Goal: Task Accomplishment & Management: Complete application form

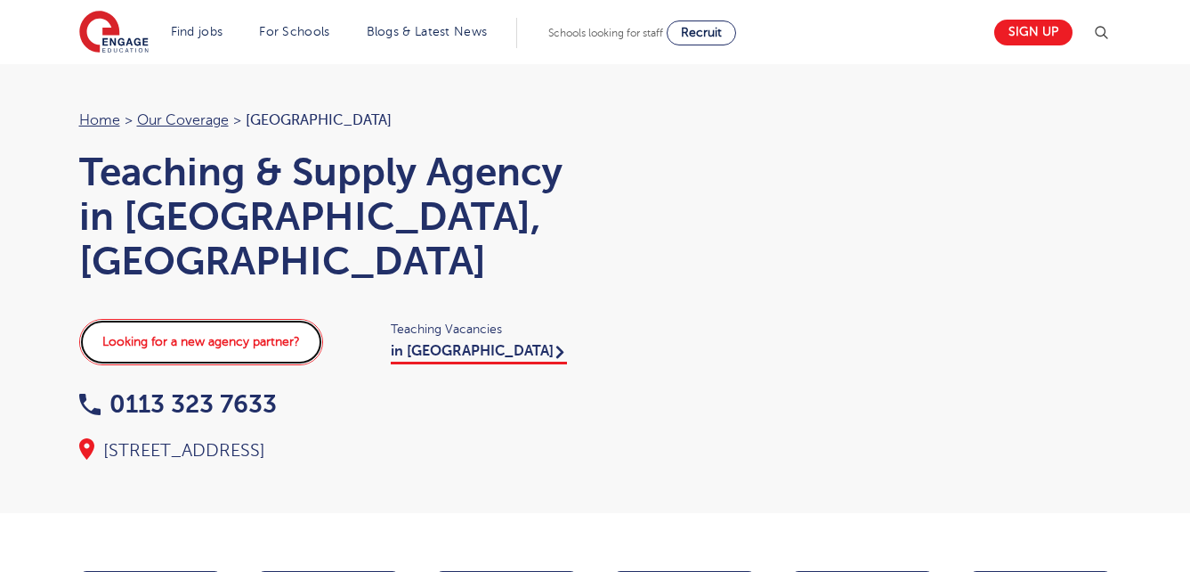
click at [306, 319] on link "Looking for a new agency partner?" at bounding box center [201, 342] width 244 height 46
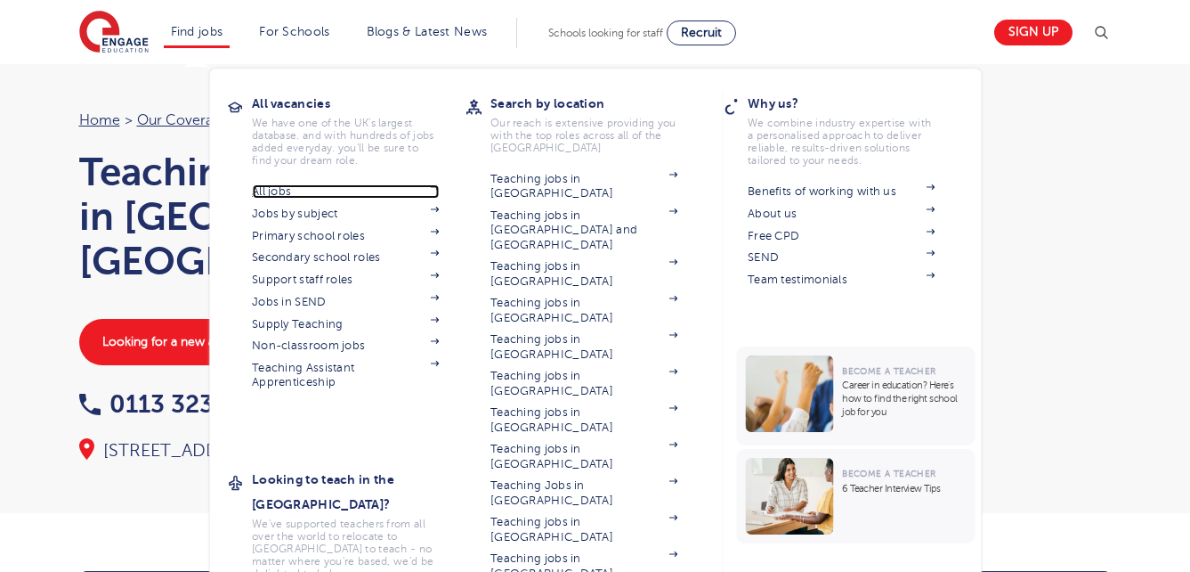
click at [273, 190] on link "All jobs" at bounding box center [345, 191] width 187 height 14
click at [267, 190] on link "All jobs" at bounding box center [345, 191] width 187 height 14
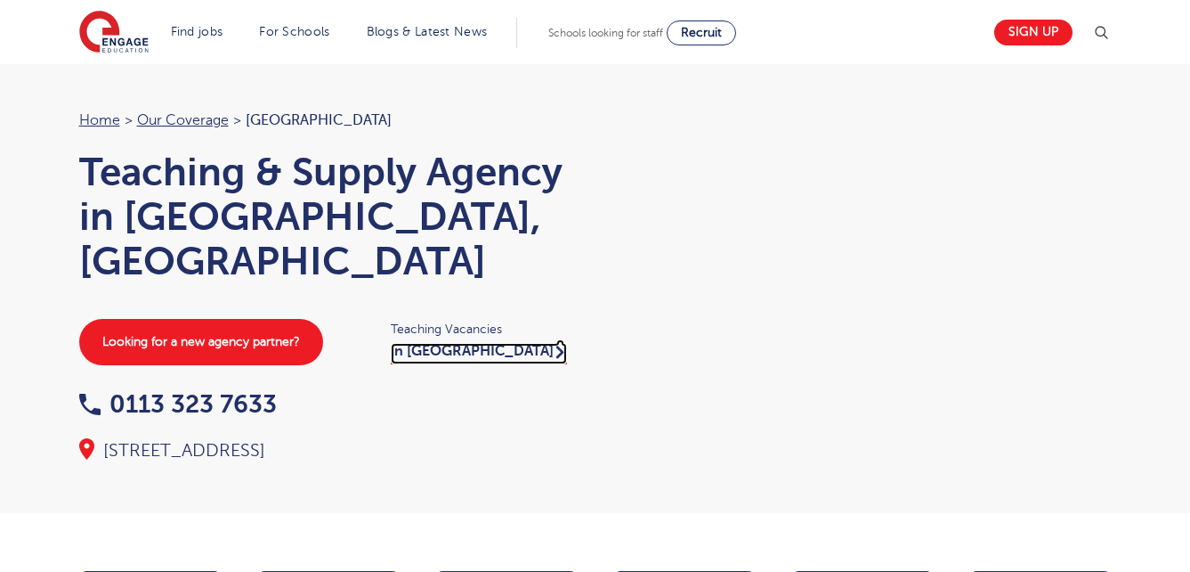
click at [426, 343] on link "in Leeds" at bounding box center [479, 353] width 176 height 21
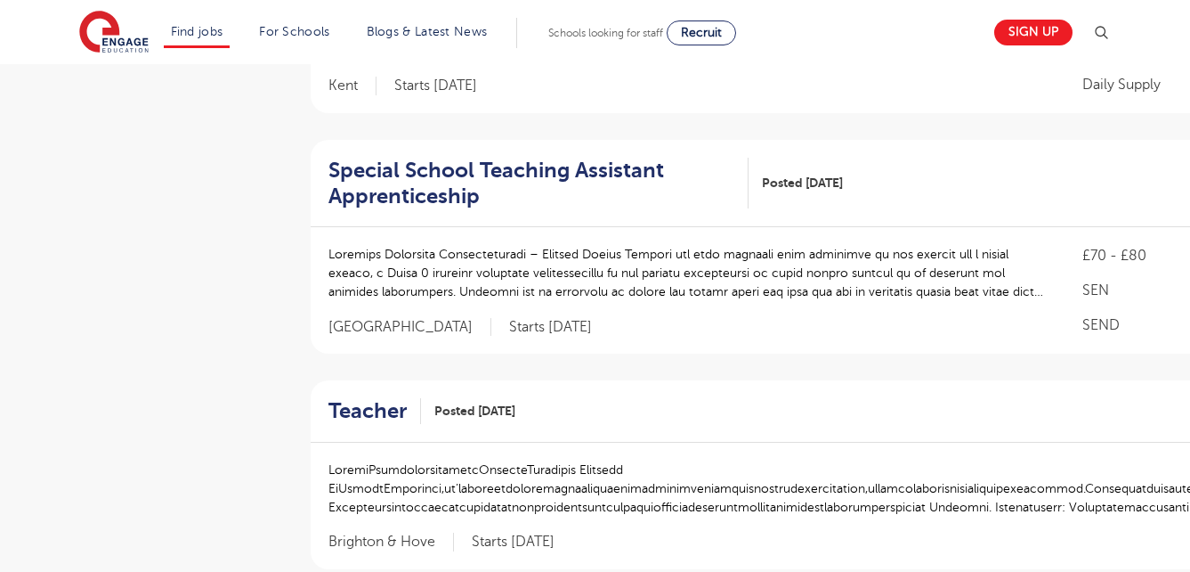
scroll to position [1211, 0]
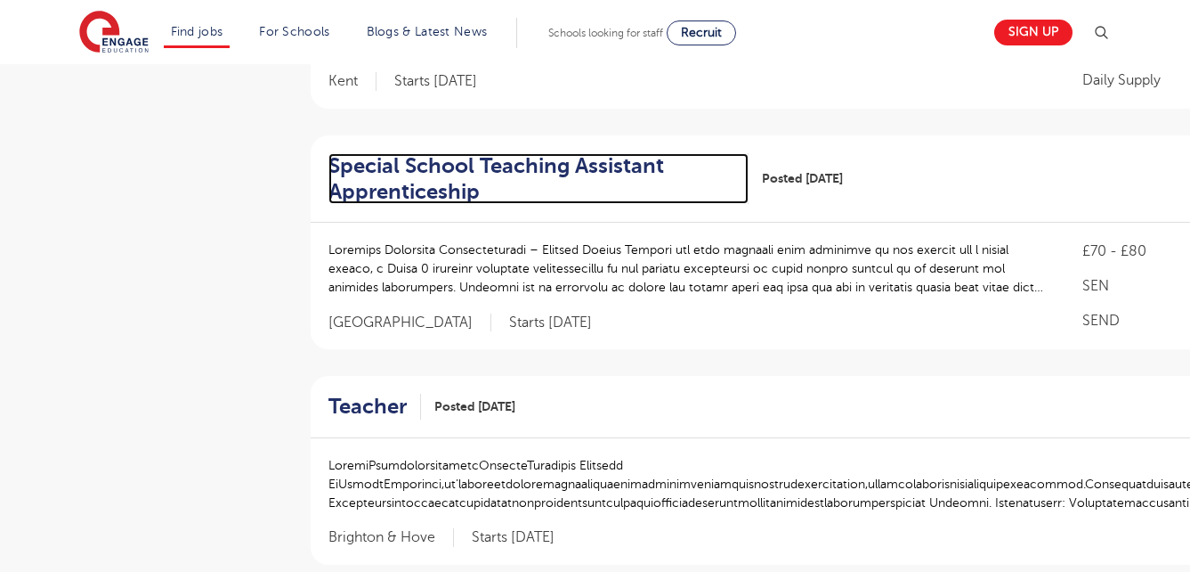
click at [506, 153] on h2 "Special School Teaching Assistant Apprenticeship" at bounding box center [531, 179] width 407 height 52
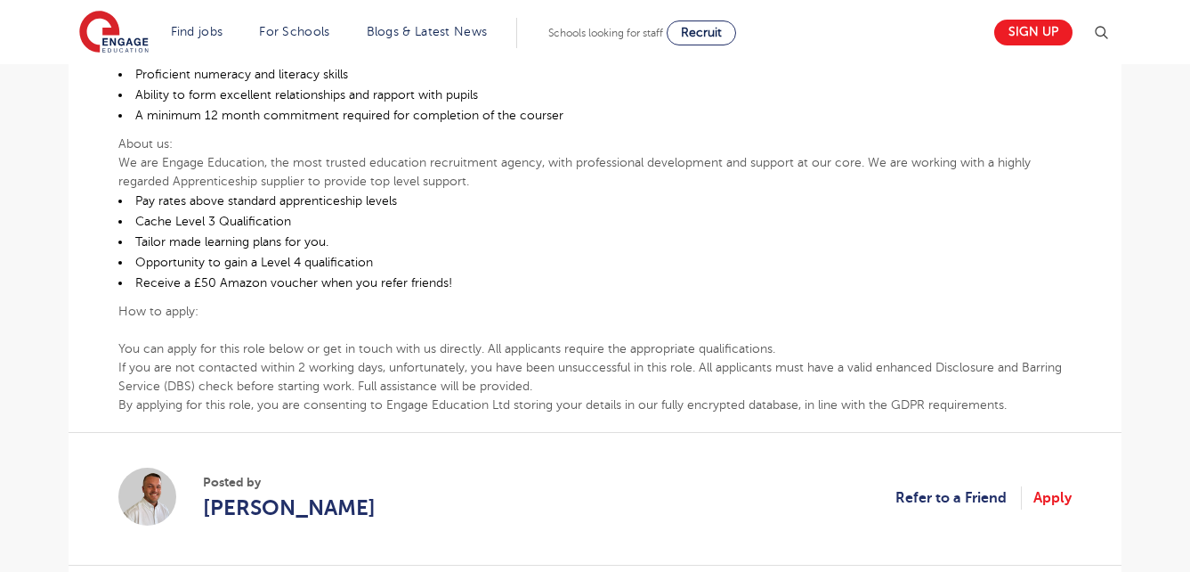
scroll to position [997, 0]
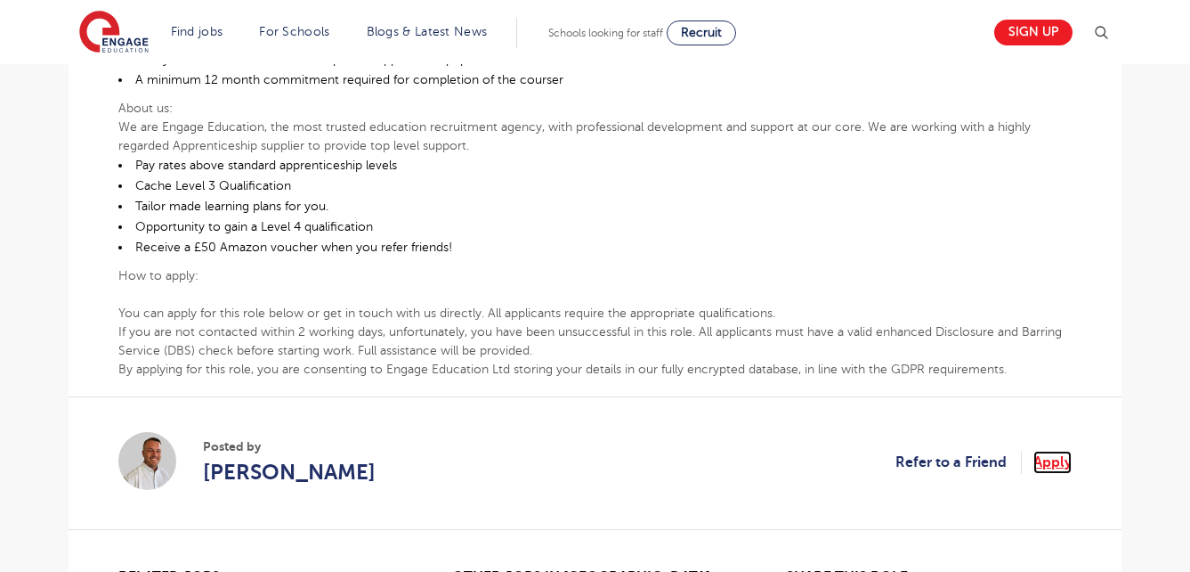
click at [1047, 458] on link "Apply" at bounding box center [1053, 461] width 38 height 23
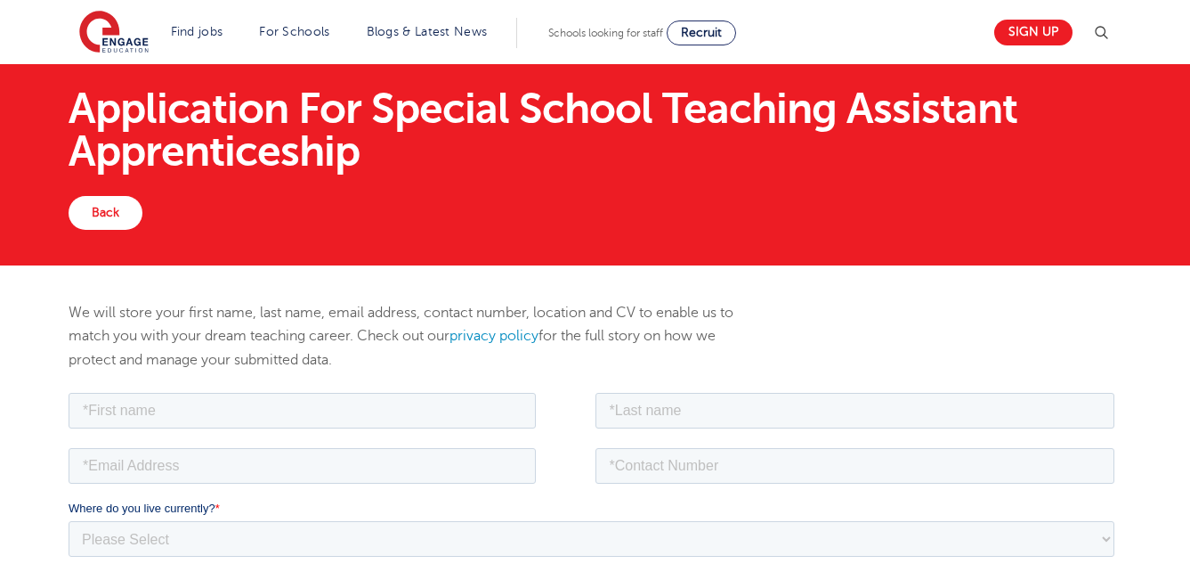
scroll to position [142, 0]
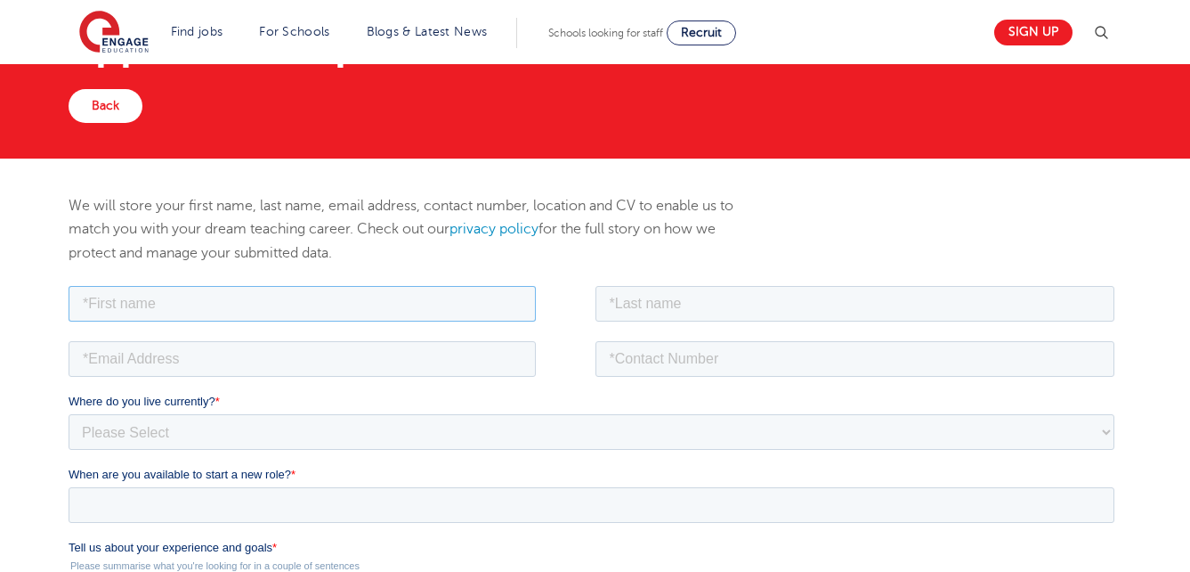
click at [362, 312] on input "text" at bounding box center [302, 303] width 467 height 36
type input "Amareen"
click at [719, 301] on input "text" at bounding box center [856, 303] width 520 height 36
type input "hussain"
click at [416, 340] on input "email" at bounding box center [302, 358] width 467 height 36
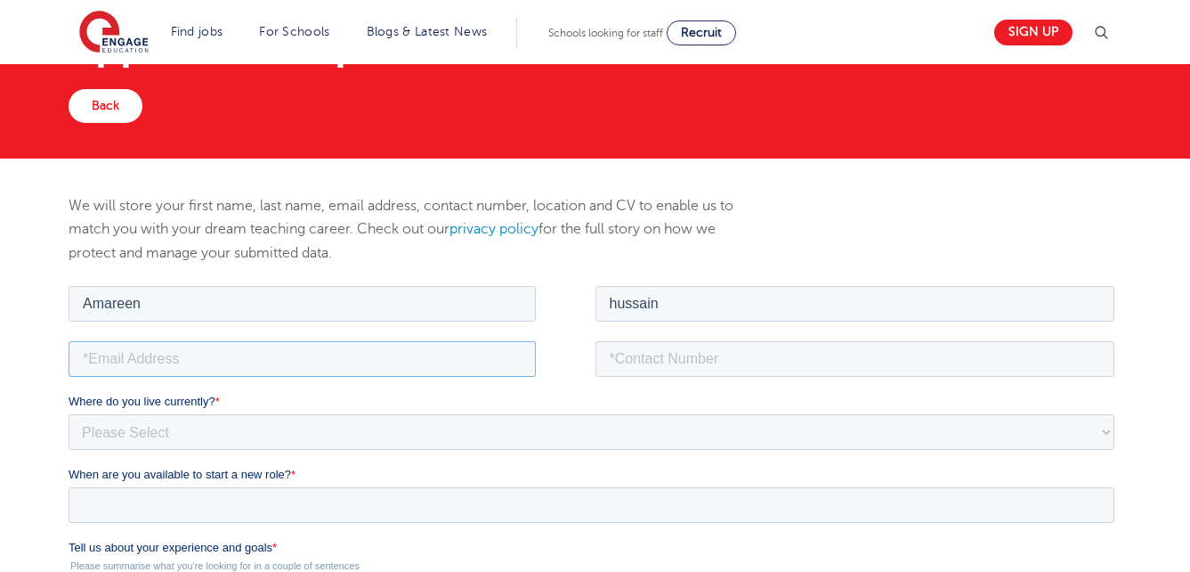
type input "Amareenhussain@yahoo.co.uk"
type input "07786429876"
click at [141, 452] on fieldset "Where do you live currently? * Please Select UK Canada Ireland Australia New Ze…" at bounding box center [595, 428] width 1053 height 73
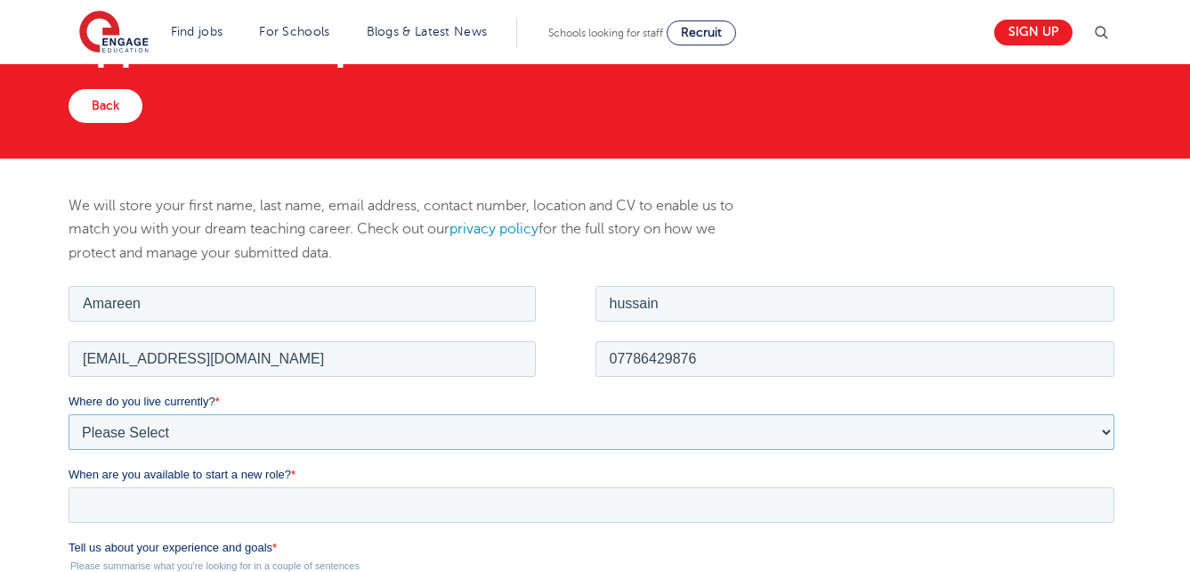
click at [155, 434] on select "Please Select UK Canada Ireland Australia New Zealand Europe USA South Africa J…" at bounding box center [592, 431] width 1046 height 36
select select "UK"
click at [69, 413] on select "Please Select UK Canada Ireland Australia New Zealand Europe USA South Africa J…" at bounding box center [592, 431] width 1046 height 36
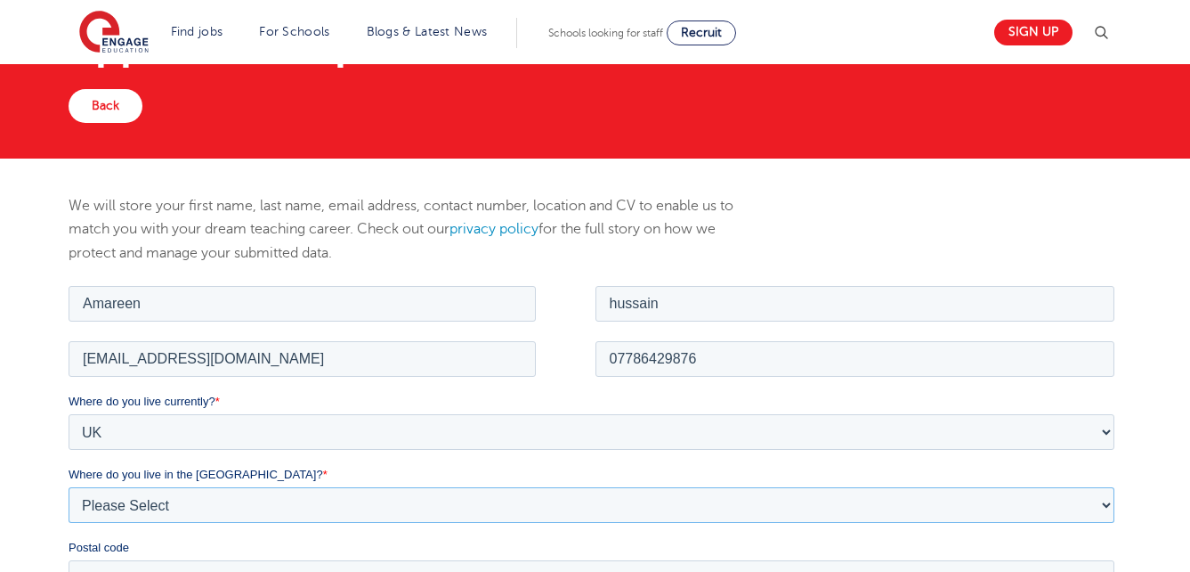
click at [194, 515] on select "Please Select Overseas Barnsley Bedfordshire Berkshire Bournemouth Bracknell Fo…" at bounding box center [592, 504] width 1046 height 36
select select "Leeds"
click at [69, 486] on select "Please Select Overseas Barnsley Bedfordshire Berkshire Bournemouth Bracknell Fo…" at bounding box center [592, 504] width 1046 height 36
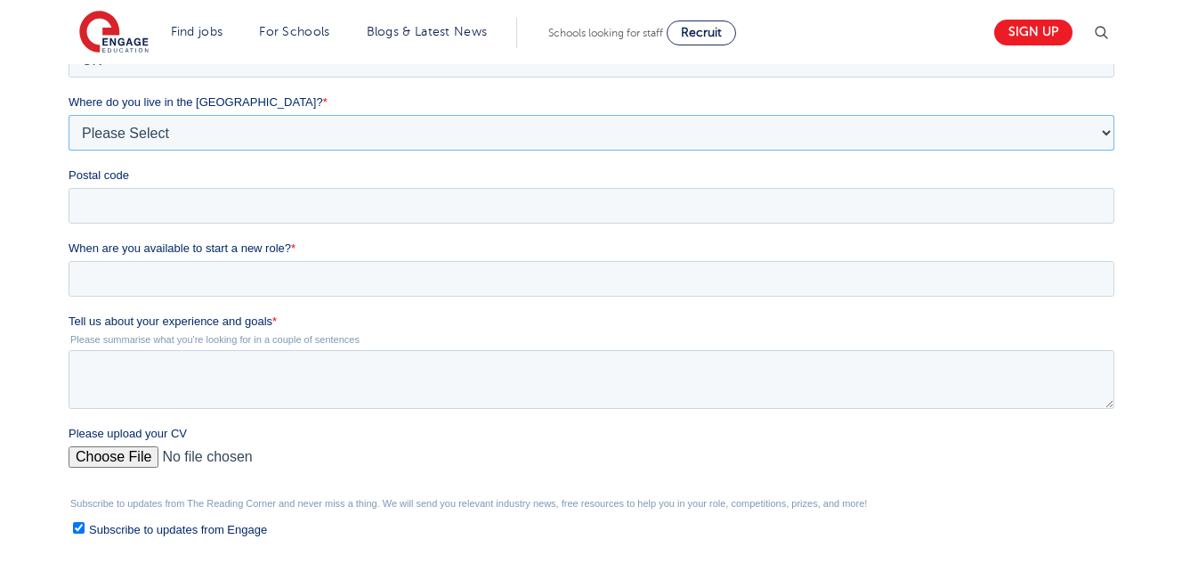
scroll to position [511, 0]
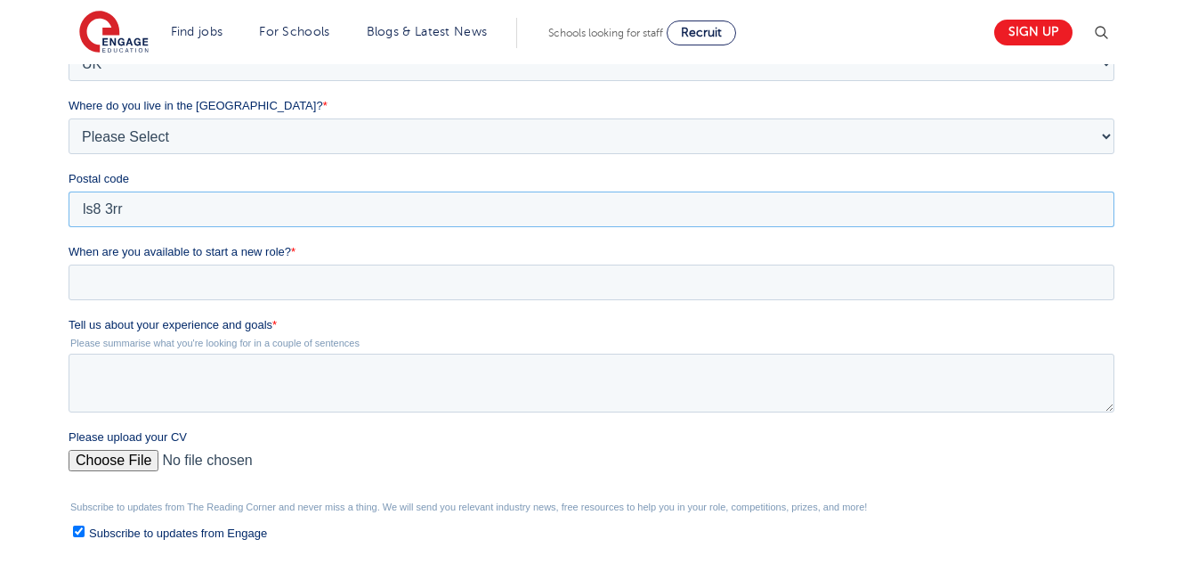
type input "ls8 3rr"
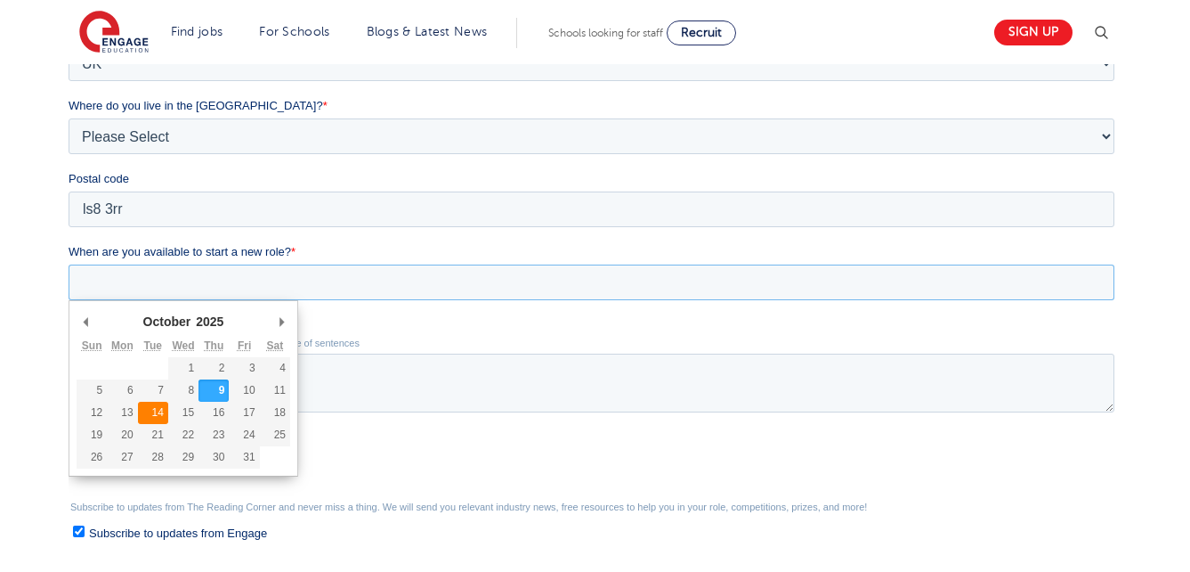
type div "2025-10-14"
type input "2025/10/14"
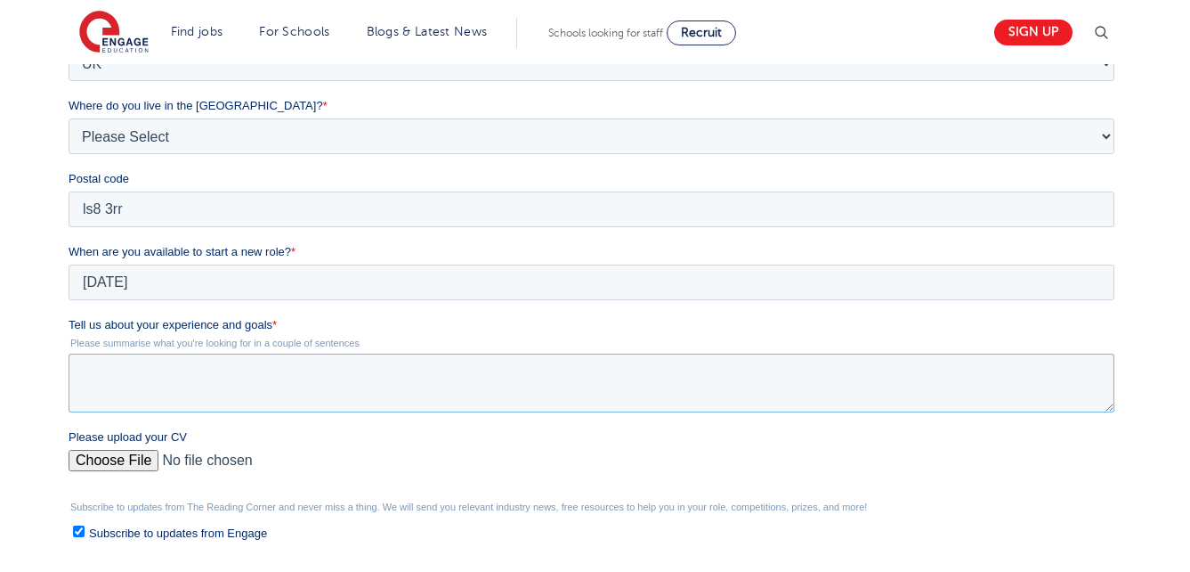
click at [554, 382] on textarea "Tell us about your experience and goals *" at bounding box center [592, 382] width 1046 height 59
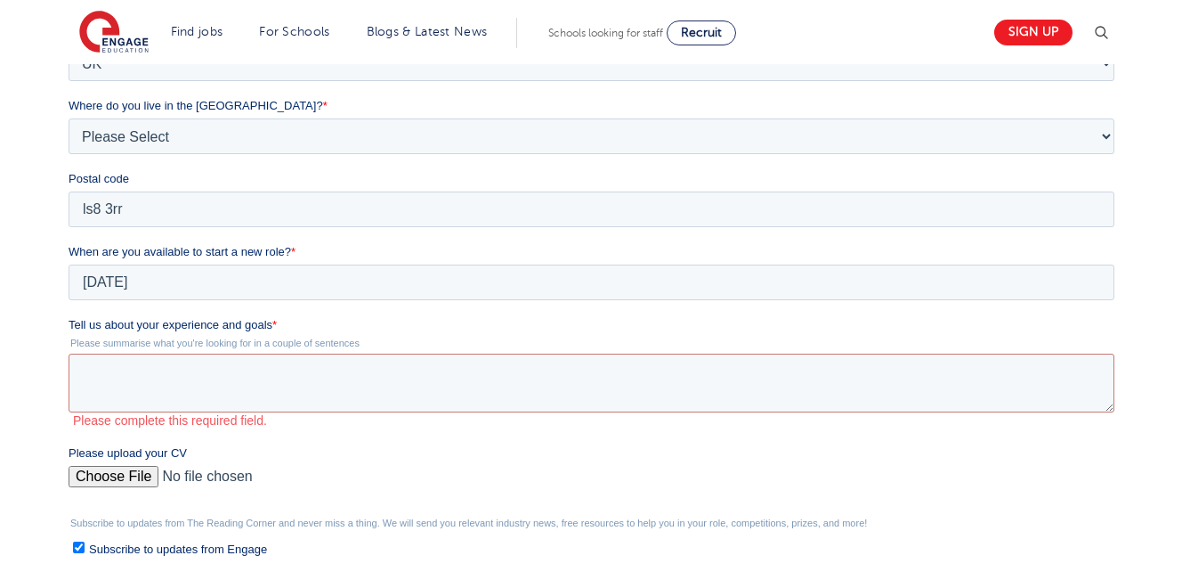
click at [86, 476] on input "Please upload your CV" at bounding box center [592, 484] width 1046 height 36
type input "C:\fakepath\UPDATED cv.docx"
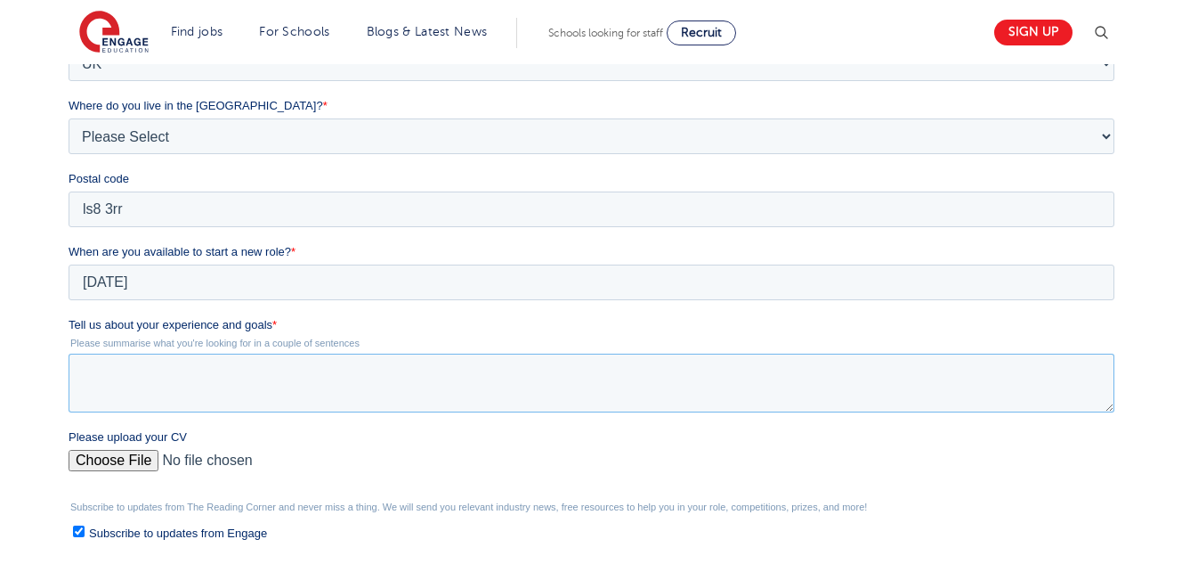
click at [320, 408] on textarea "Tell us about your experience and goals *" at bounding box center [592, 382] width 1046 height 59
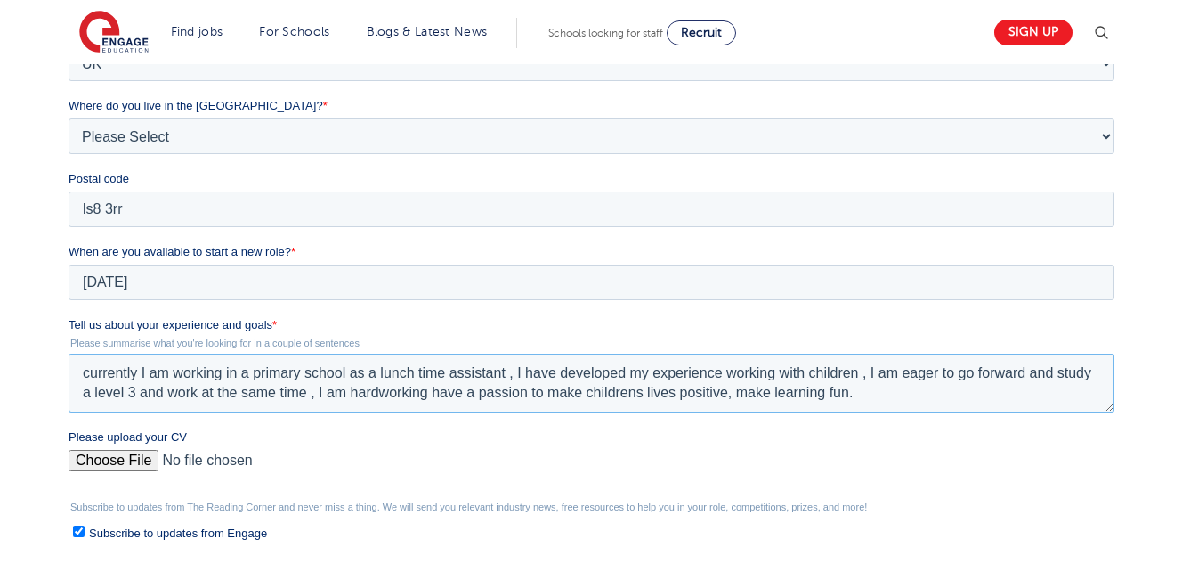
click at [625, 381] on textarea "currently I am working in a primary school as a lunch time assistant , I have d…" at bounding box center [592, 382] width 1046 height 59
click at [890, 393] on textarea "currently I am working in a primary school as a lunch time assistant , I have d…" at bounding box center [592, 382] width 1046 height 59
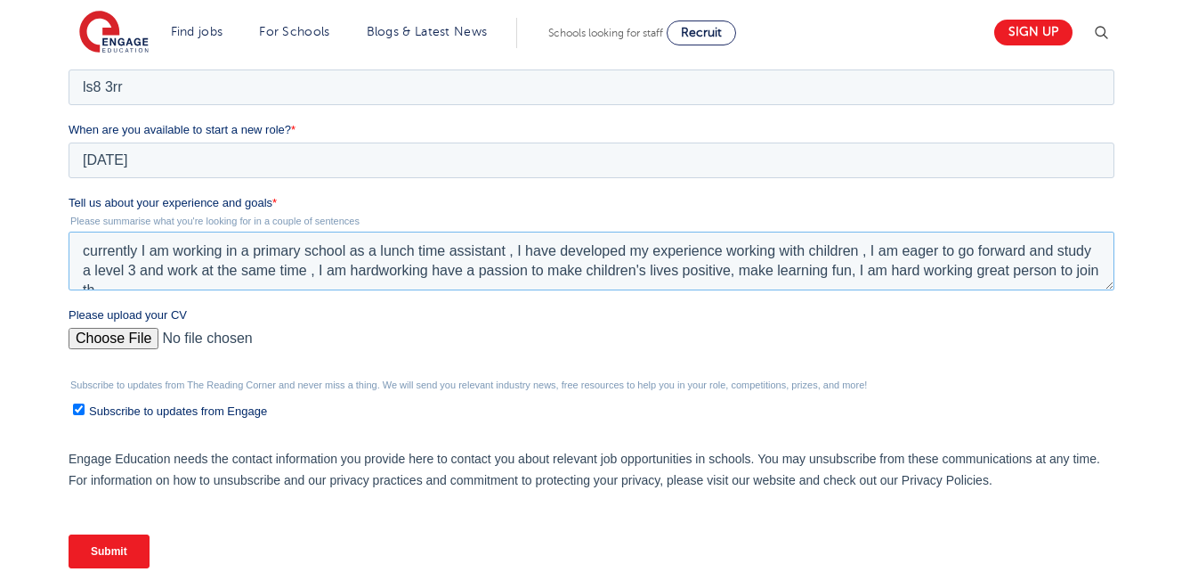
scroll to position [8, 0]
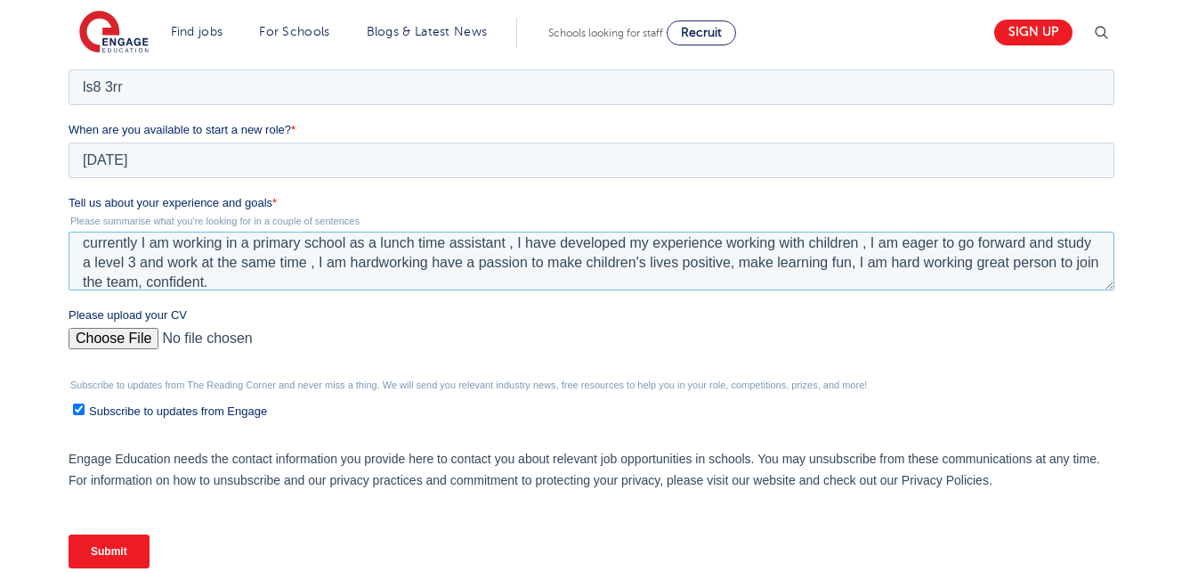
type textarea "currently I am working in a primary school as a lunch time assistant , I have d…"
click at [110, 556] on input "Submit" at bounding box center [109, 551] width 81 height 34
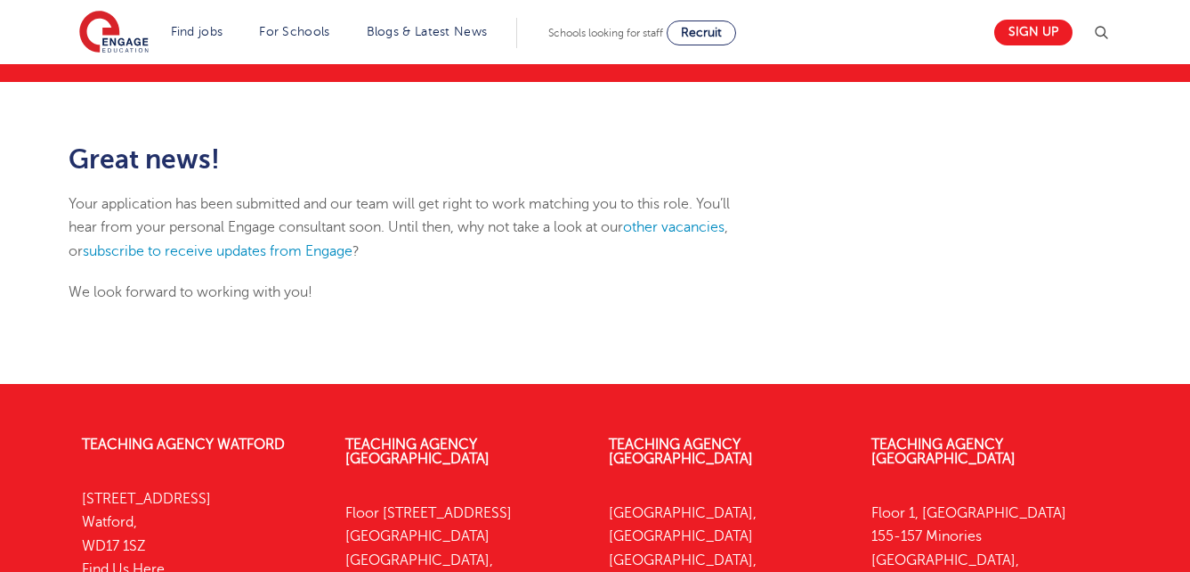
scroll to position [178, 0]
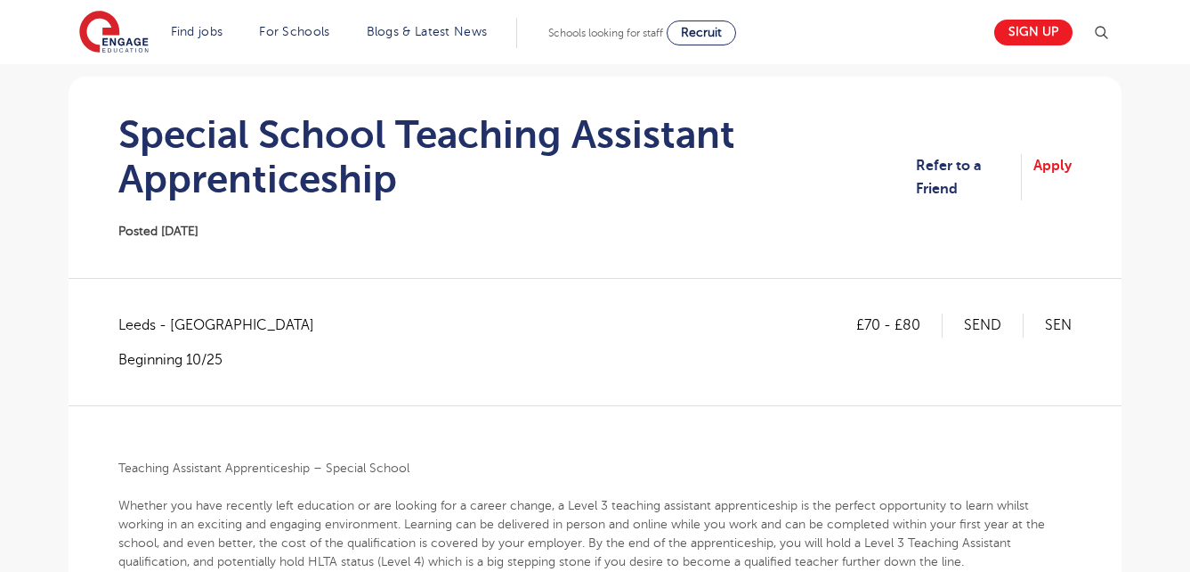
scroll to position [142, 0]
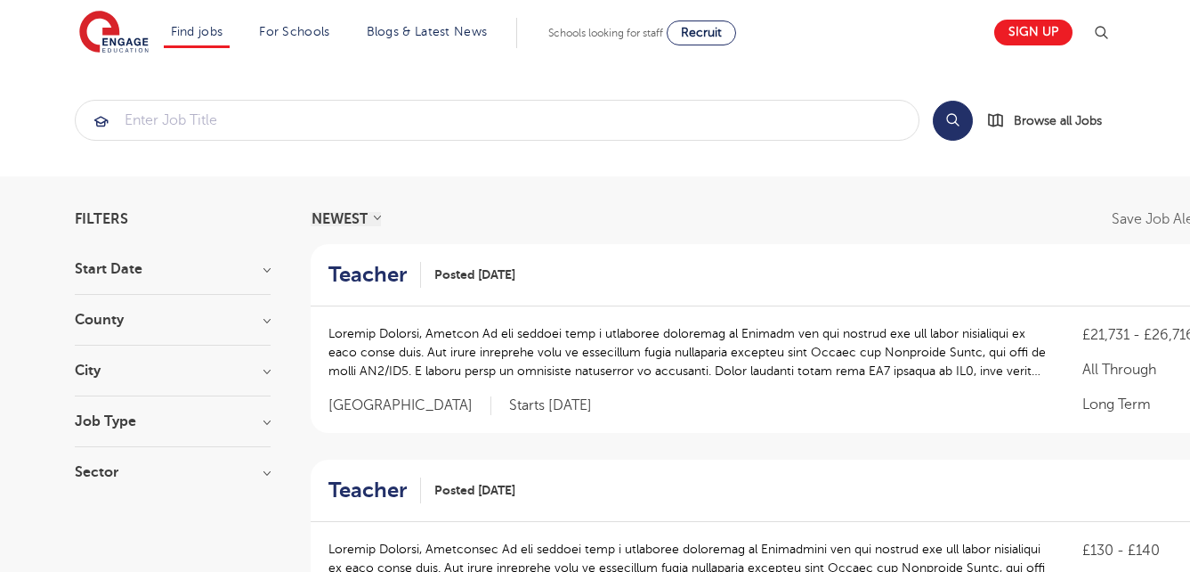
scroll to position [1211, 0]
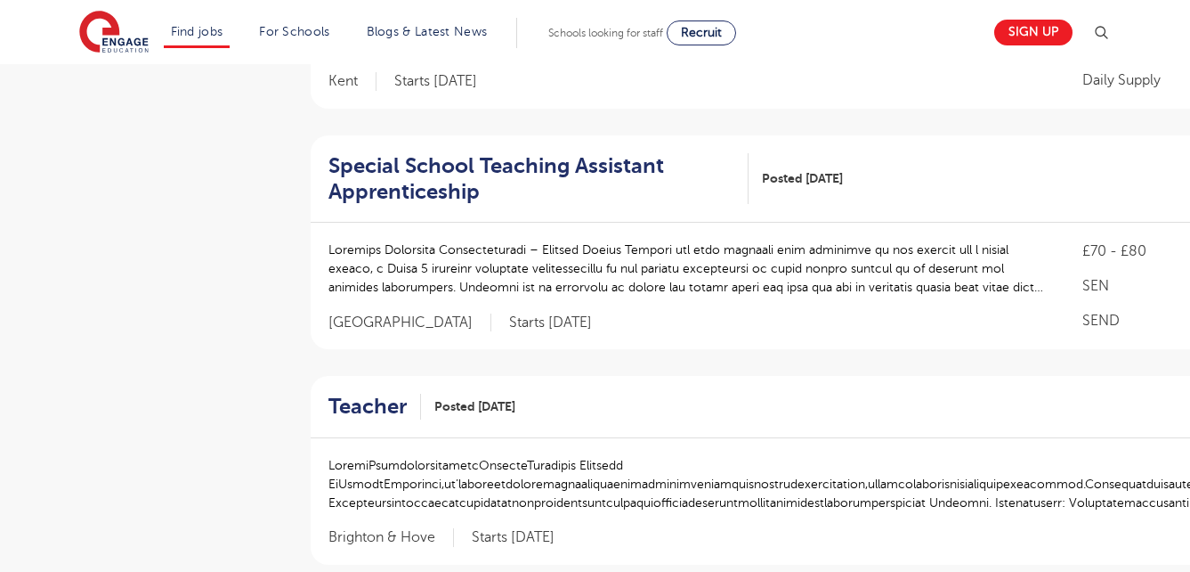
click at [85, 257] on aside "Filters Start Date October 131 November 93 January 7 December 1 Show more Count…" at bounding box center [173, 192] width 196 height 2383
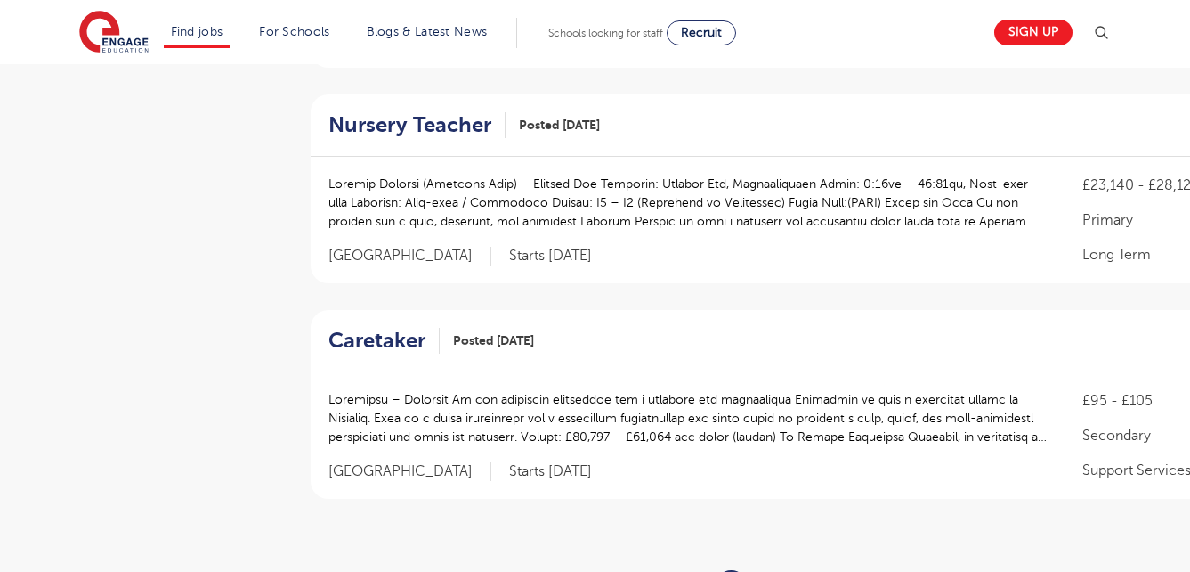
scroll to position [1958, 0]
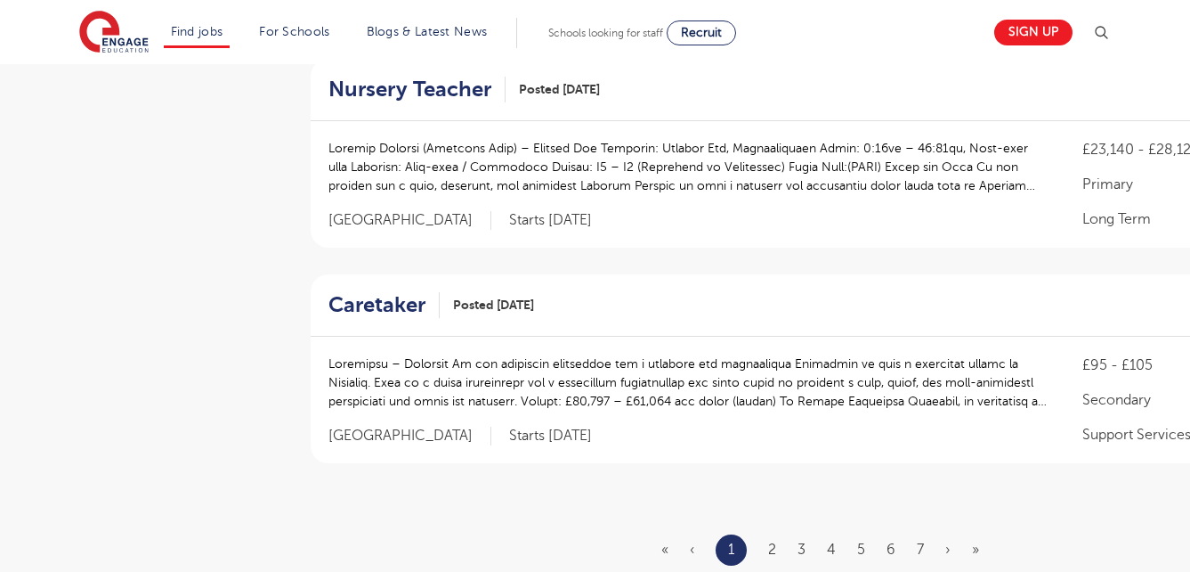
click at [771, 538] on li "2" at bounding box center [772, 549] width 8 height 23
click at [773, 541] on link "2" at bounding box center [772, 549] width 8 height 16
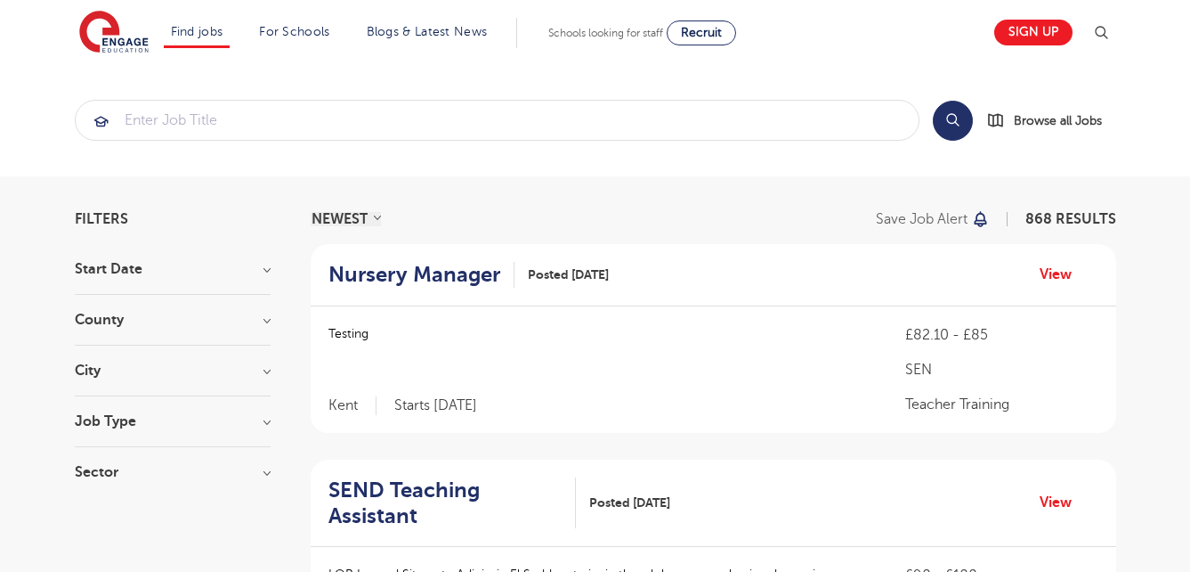
click at [212, 332] on div "County [GEOGRAPHIC_DATA] 526 [GEOGRAPHIC_DATA] 127 [GEOGRAPHIC_DATA] 37 [GEOGRA…" at bounding box center [173, 328] width 196 height 33
click at [264, 321] on h3 "County" at bounding box center [173, 319] width 196 height 14
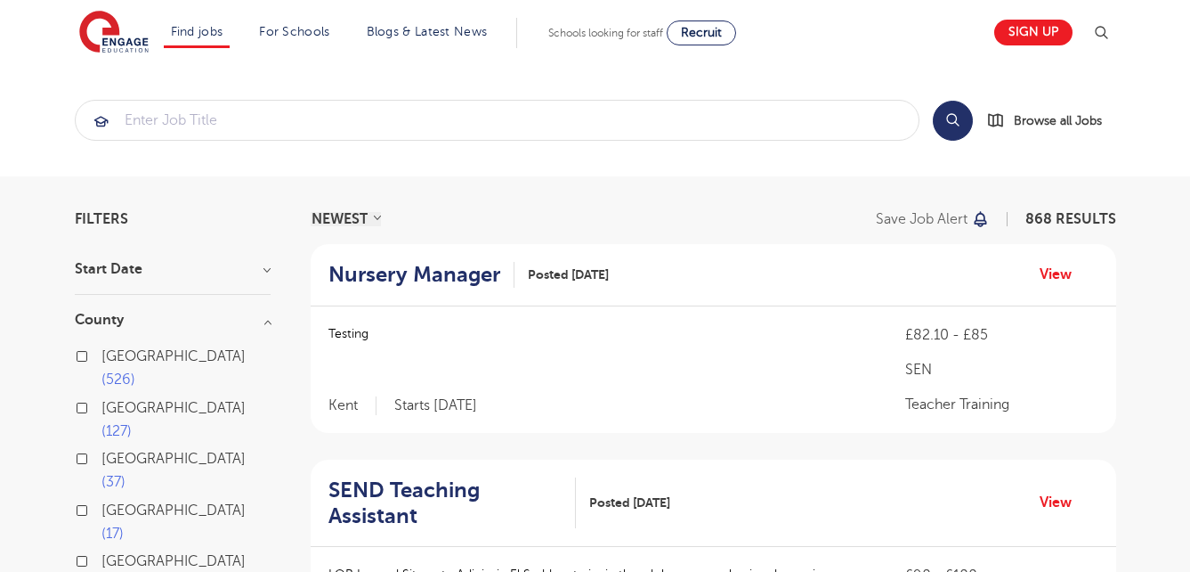
click at [101, 447] on label "Leeds 37" at bounding box center [185, 470] width 169 height 47
click at [101, 450] on input "Leeds 37" at bounding box center [107, 456] width 12 height 12
checkbox input "true"
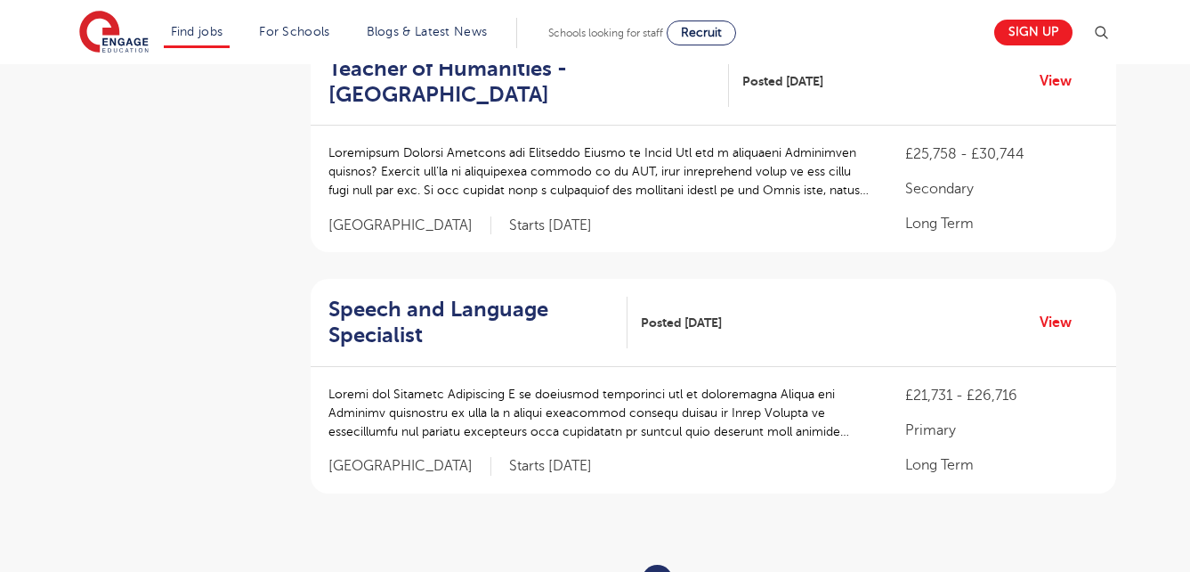
scroll to position [2137, 0]
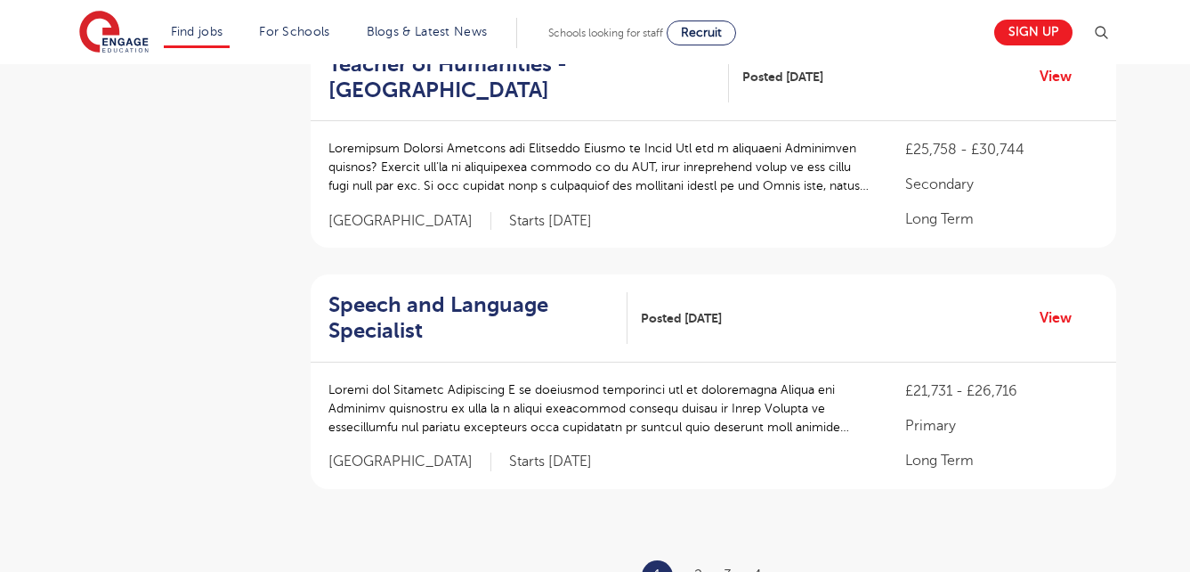
click at [691, 560] on ul "« ‹ 1 2 3 4 › »" at bounding box center [713, 575] width 251 height 31
click at [694, 567] on link "2" at bounding box center [698, 575] width 8 height 16
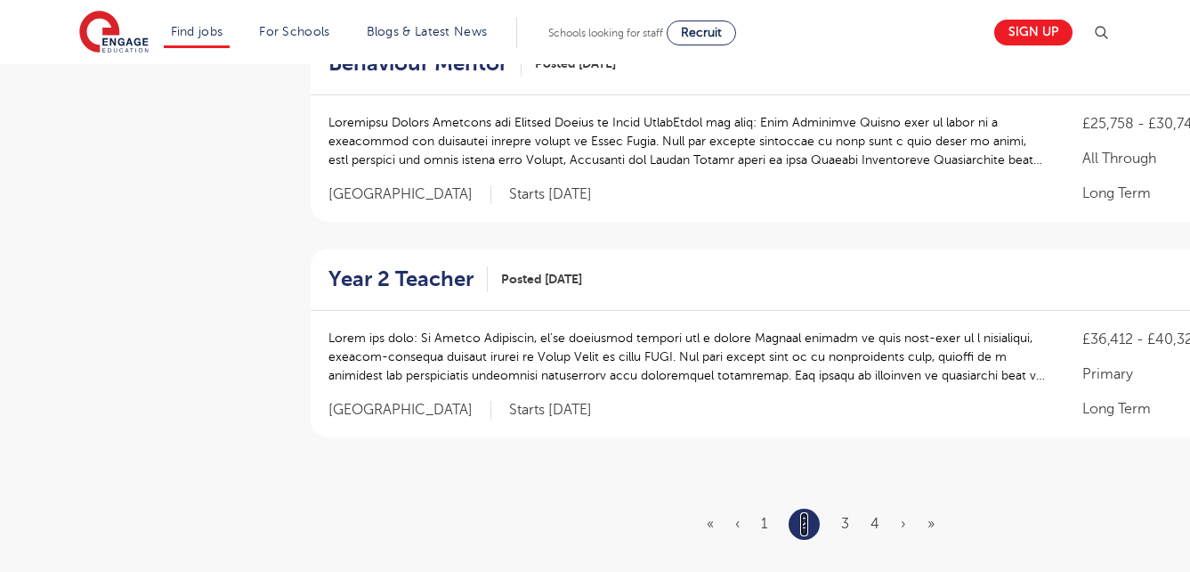
scroll to position [2065, 0]
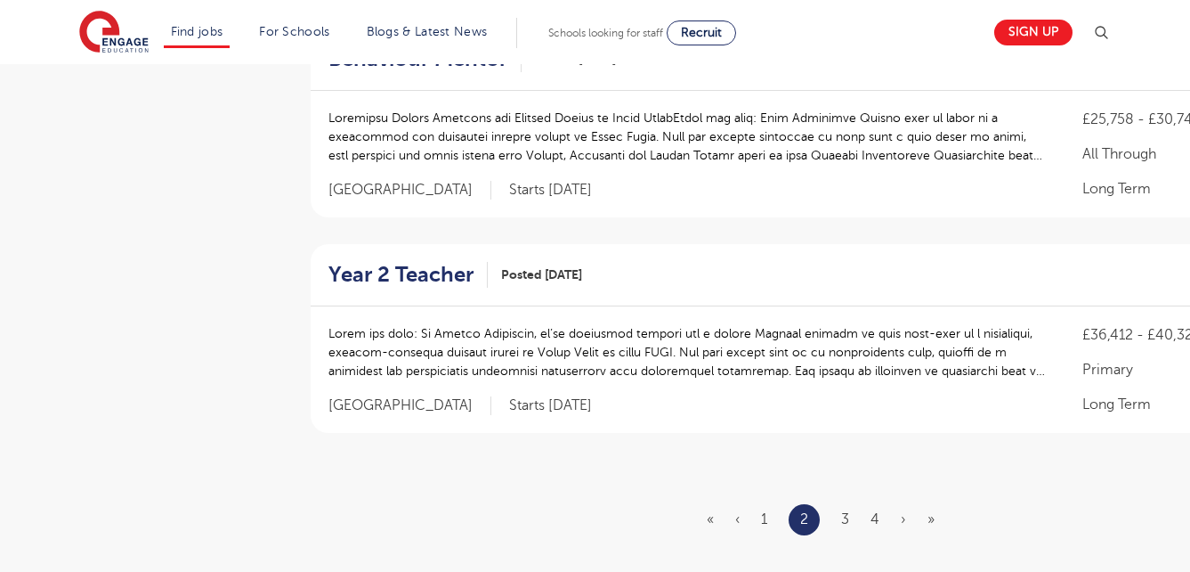
click at [841, 507] on li "3" at bounding box center [845, 518] width 8 height 23
click at [841, 511] on link "3" at bounding box center [845, 519] width 8 height 16
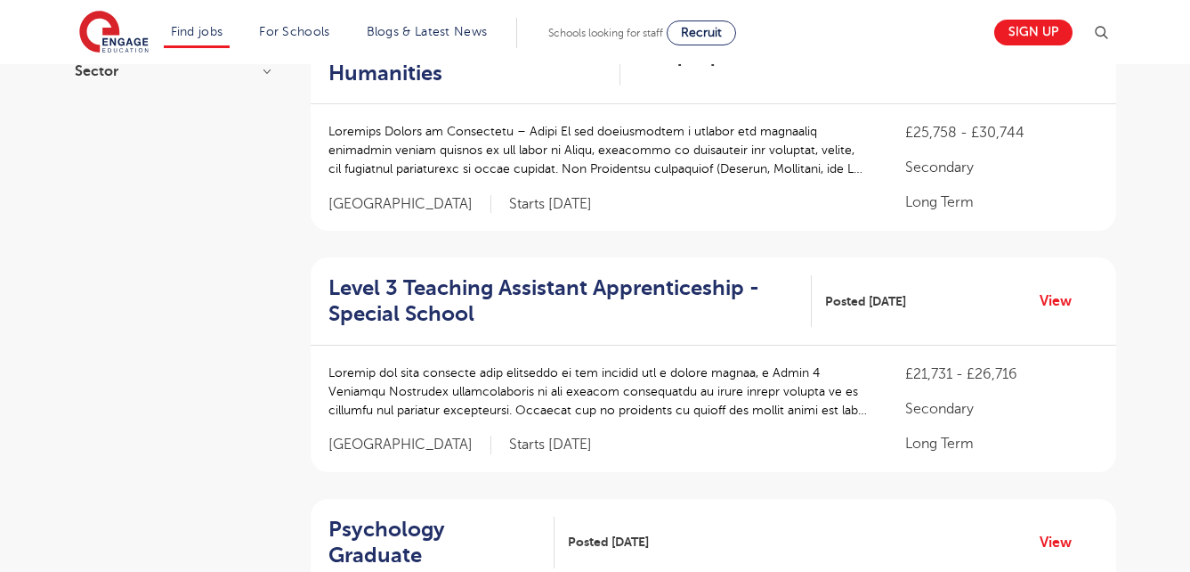
scroll to position [1175, 0]
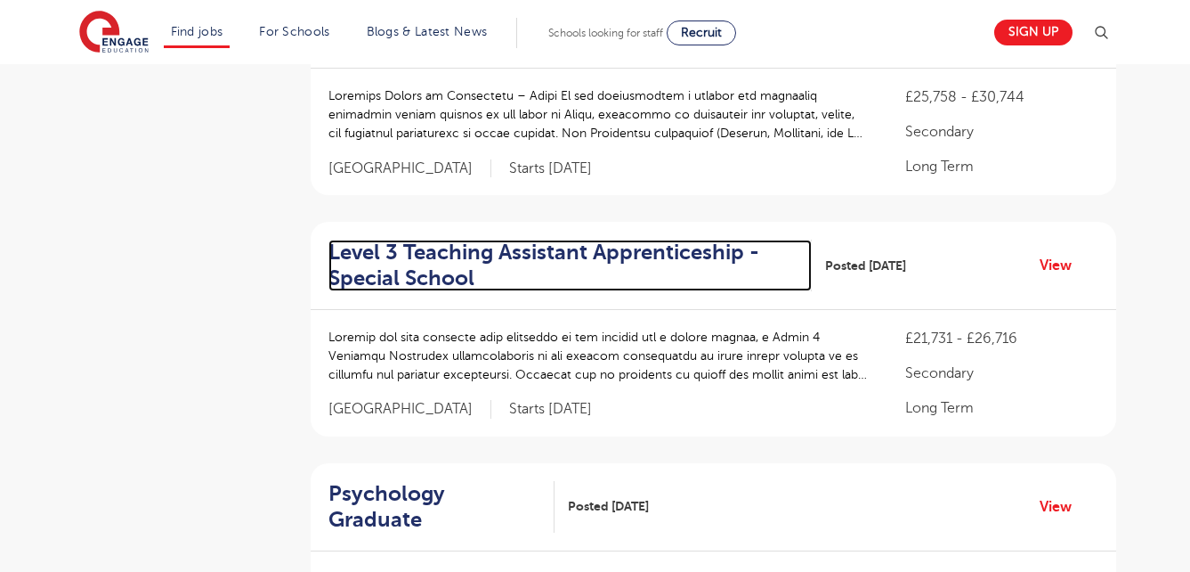
click at [658, 263] on h2 "Level 3 Teaching Assistant Apprenticeship - Special School" at bounding box center [562, 265] width 469 height 52
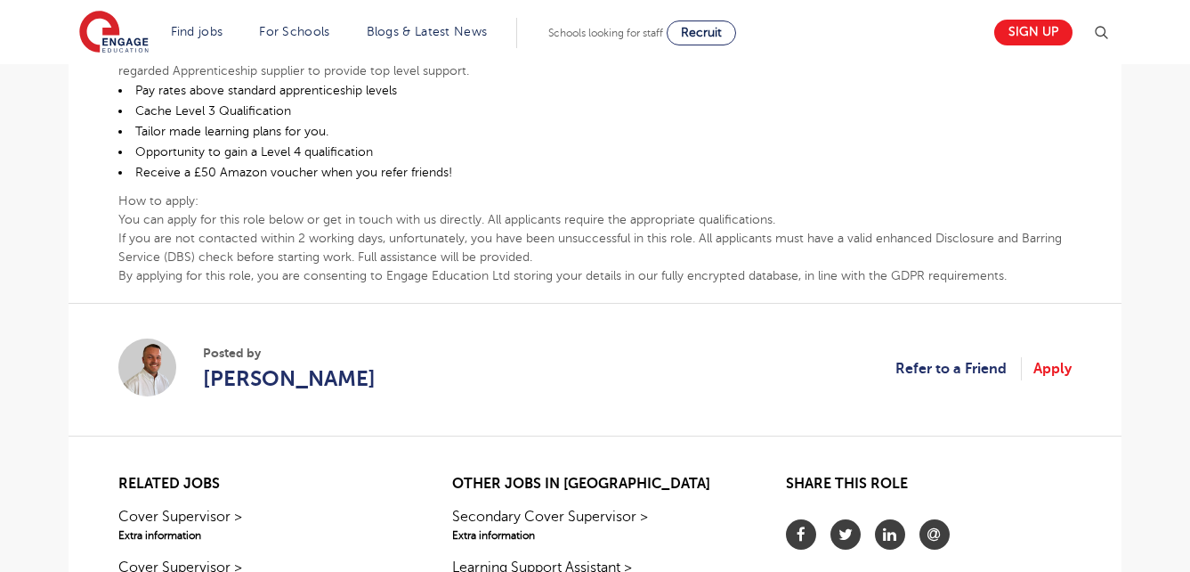
scroll to position [997, 0]
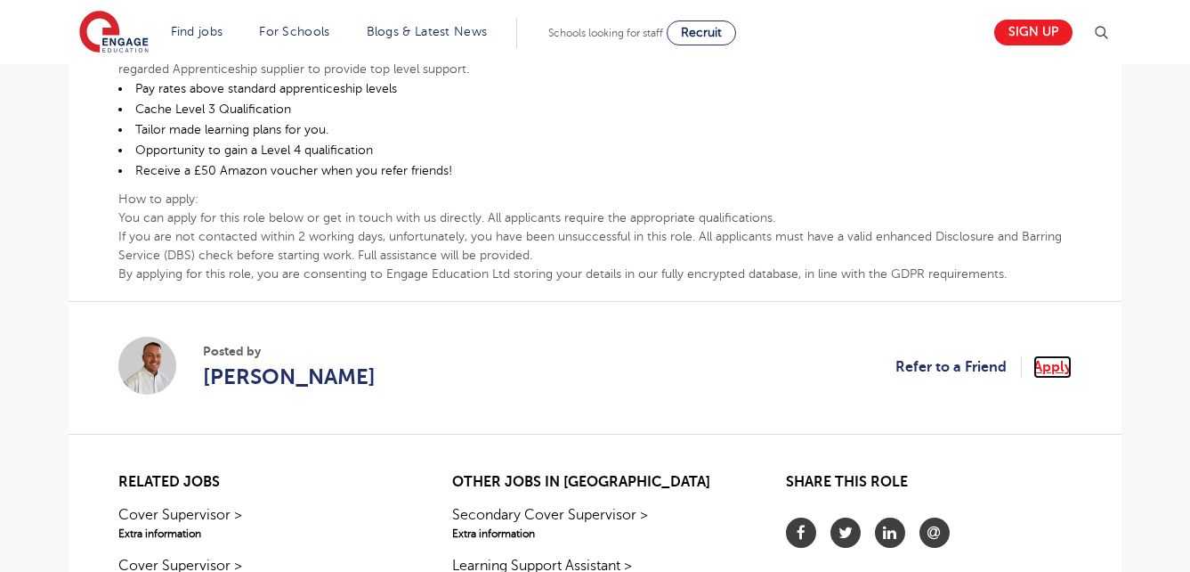
click at [1051, 361] on link "Apply" at bounding box center [1053, 366] width 38 height 23
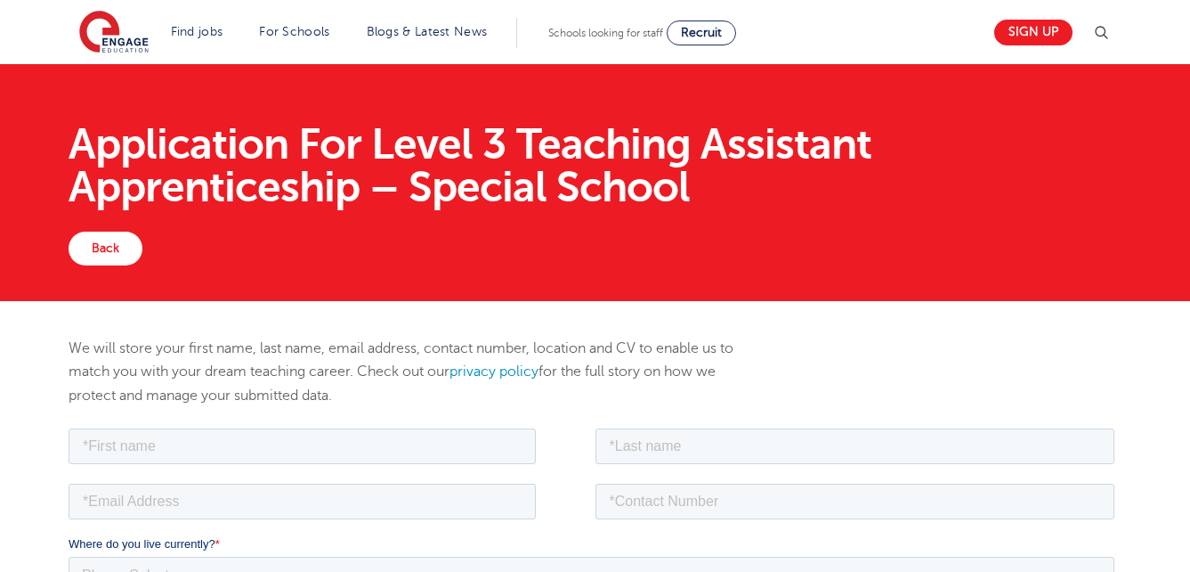
scroll to position [36, 0]
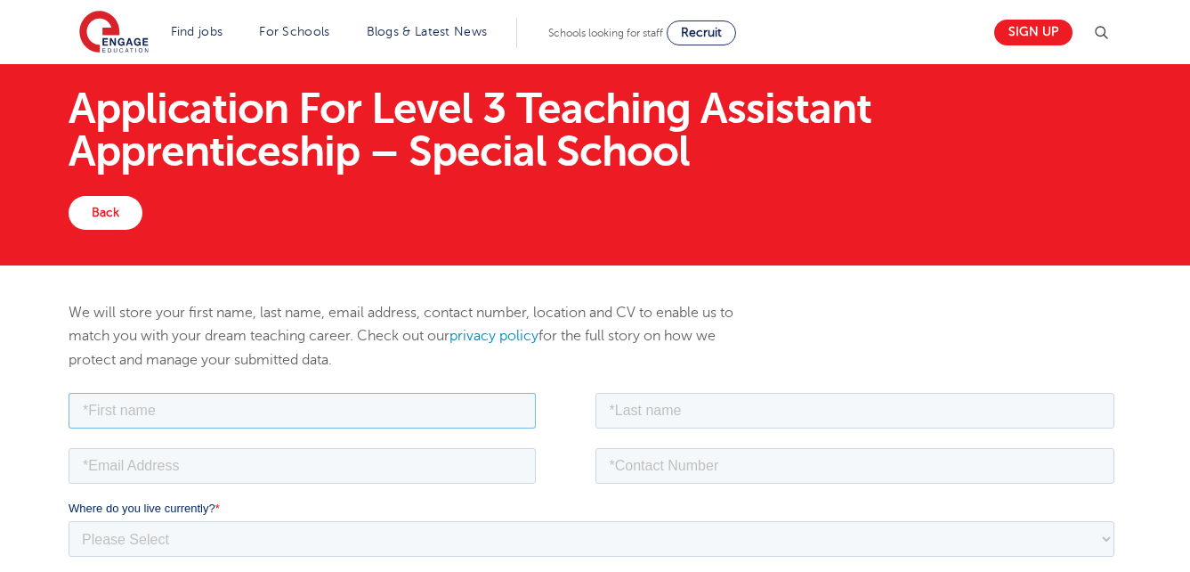
click at [465, 417] on input "text" at bounding box center [302, 410] width 467 height 36
type input "amareen"
type input "hussain"
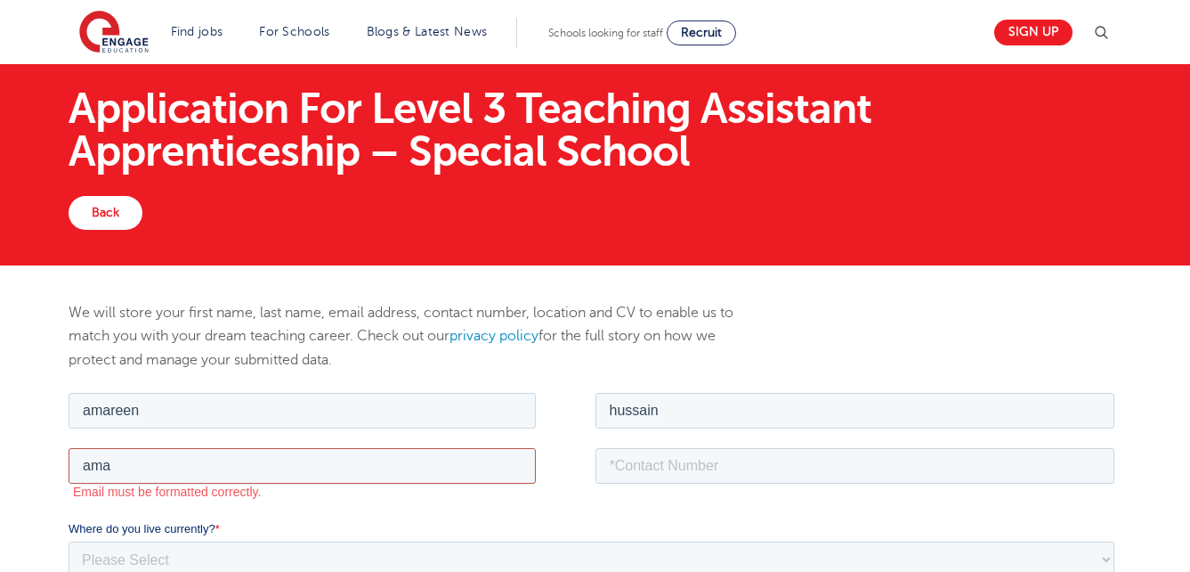
type input "Amareenhussain@yahoo.co.uk"
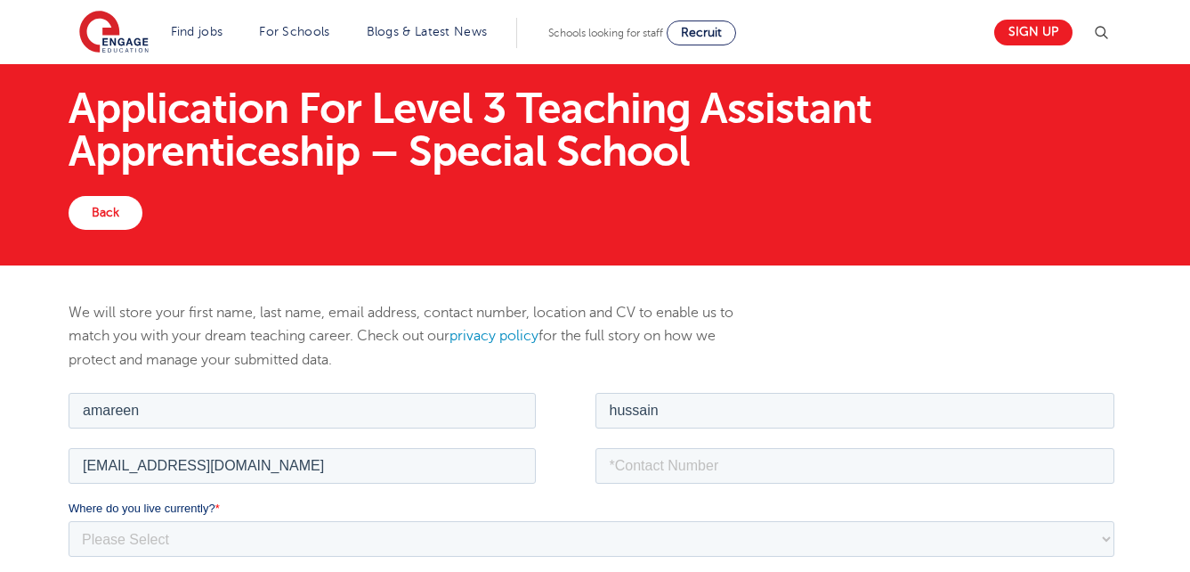
click at [628, 482] on fieldset "Amareenhussain@yahoo.co.uk" at bounding box center [595, 470] width 1053 height 55
click at [651, 470] on input "tel" at bounding box center [856, 465] width 520 height 36
type input "07786429876"
select select "UK"
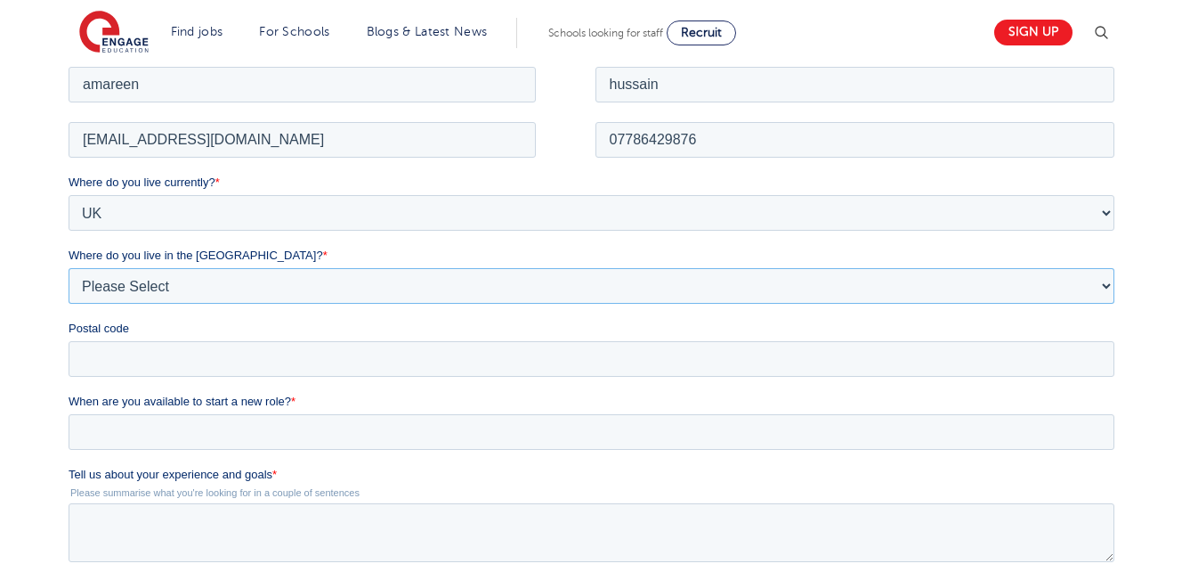
click at [223, 273] on select "Please Select Overseas Barnsley Bedfordshire Berkshire Bournemouth Bracknell Fo…" at bounding box center [592, 285] width 1046 height 36
select select "Leeds"
click at [69, 267] on select "Please Select Overseas Barnsley Bedfordshire Berkshire Bournemouth Bracknell Fo…" at bounding box center [592, 285] width 1046 height 36
click at [238, 357] on input "Postal code" at bounding box center [592, 358] width 1046 height 36
type input "ls8 3RR"
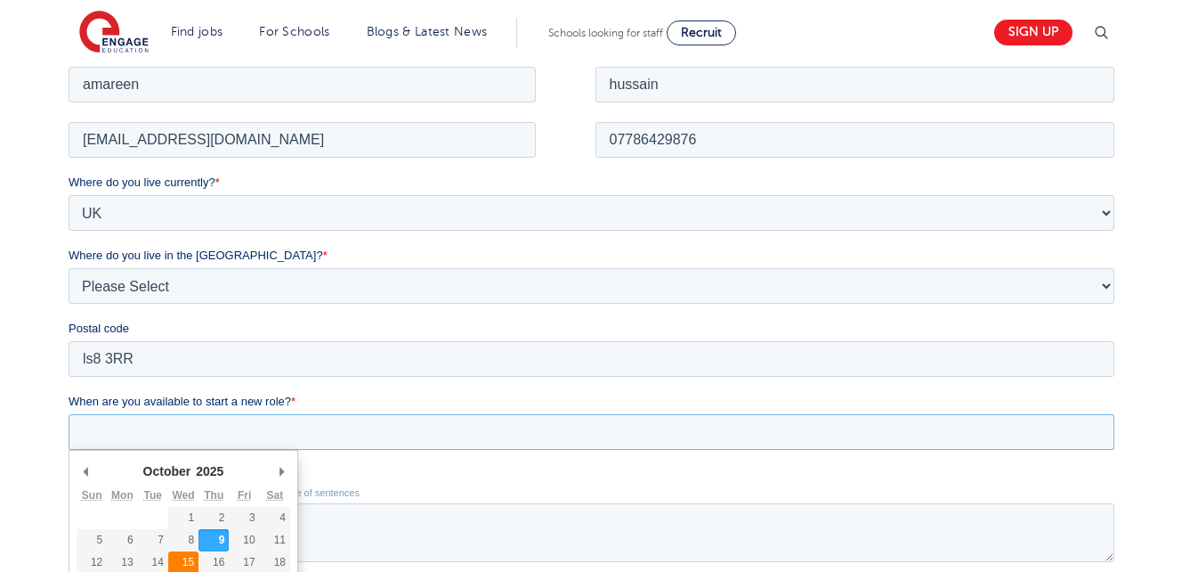
type div "2025-10-15"
type input "2025/10/15"
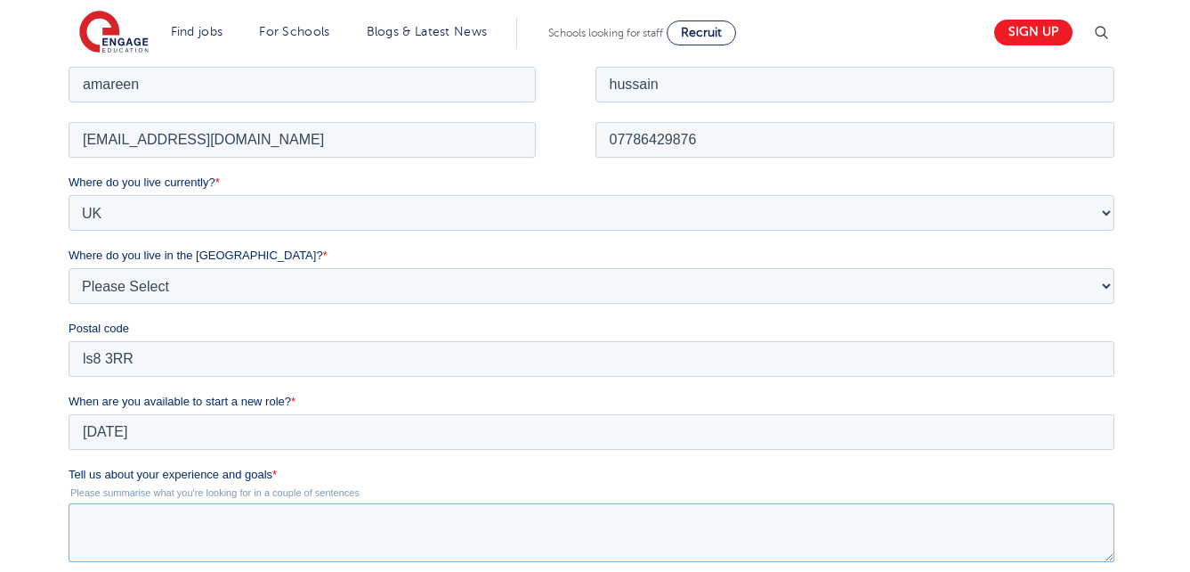
click at [199, 517] on textarea "Tell us about your experience and goals *" at bounding box center [592, 531] width 1046 height 59
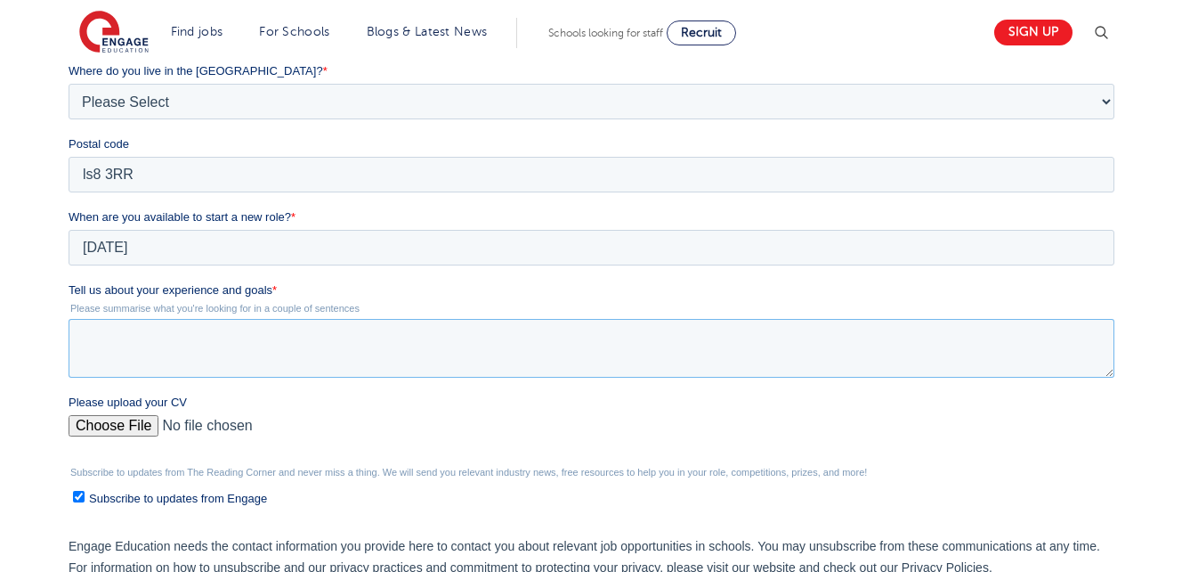
scroll to position [560, 0]
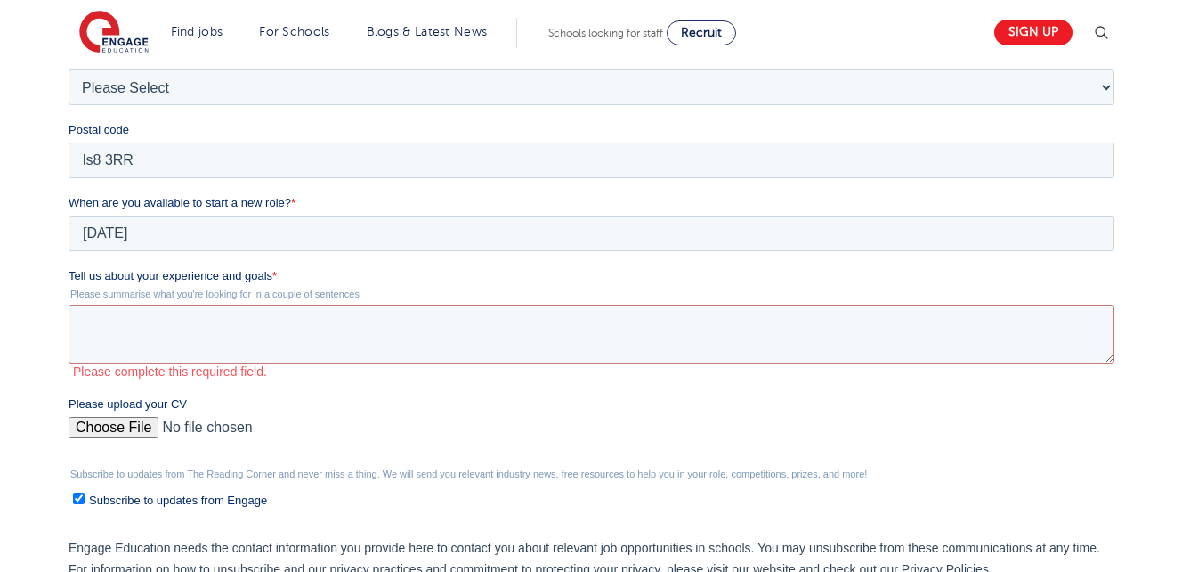
click at [129, 415] on div "Please upload your CV" at bounding box center [595, 423] width 1053 height 57
click at [132, 427] on input "Please upload your CV" at bounding box center [592, 435] width 1046 height 36
type input "C:\fakepath\UPDATED cv.docx"
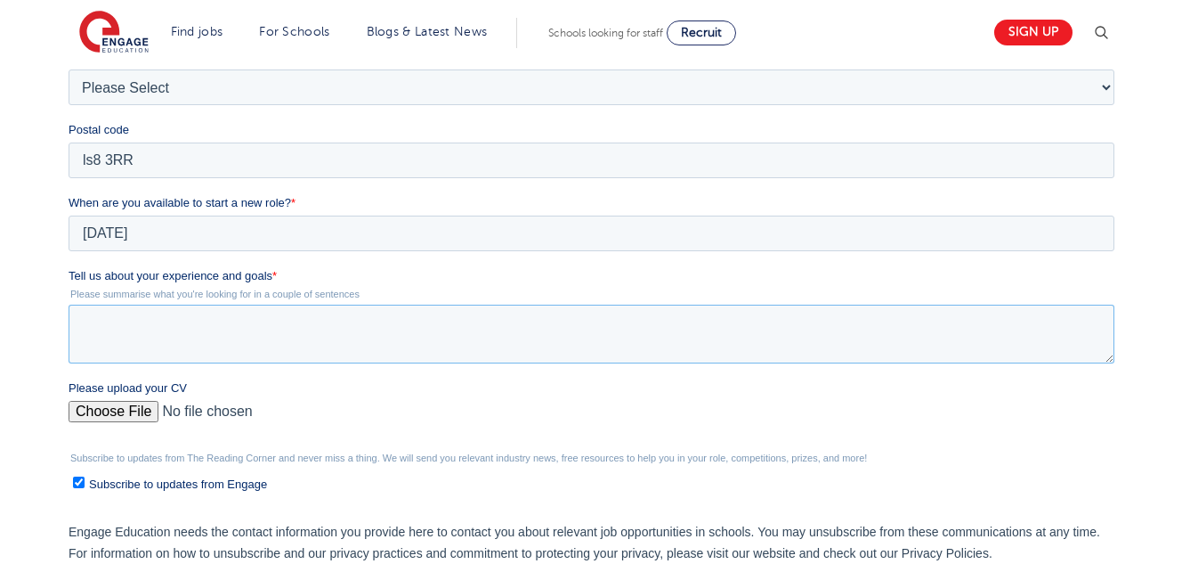
click at [231, 339] on textarea "Tell us about your experience and goals *" at bounding box center [592, 333] width 1046 height 59
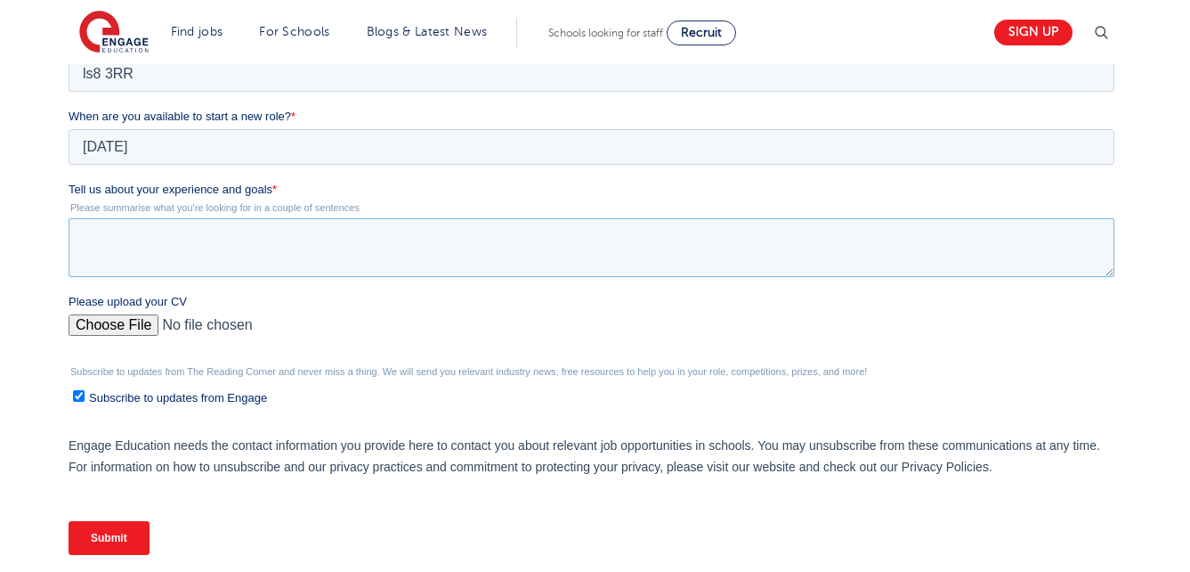
scroll to position [653, 0]
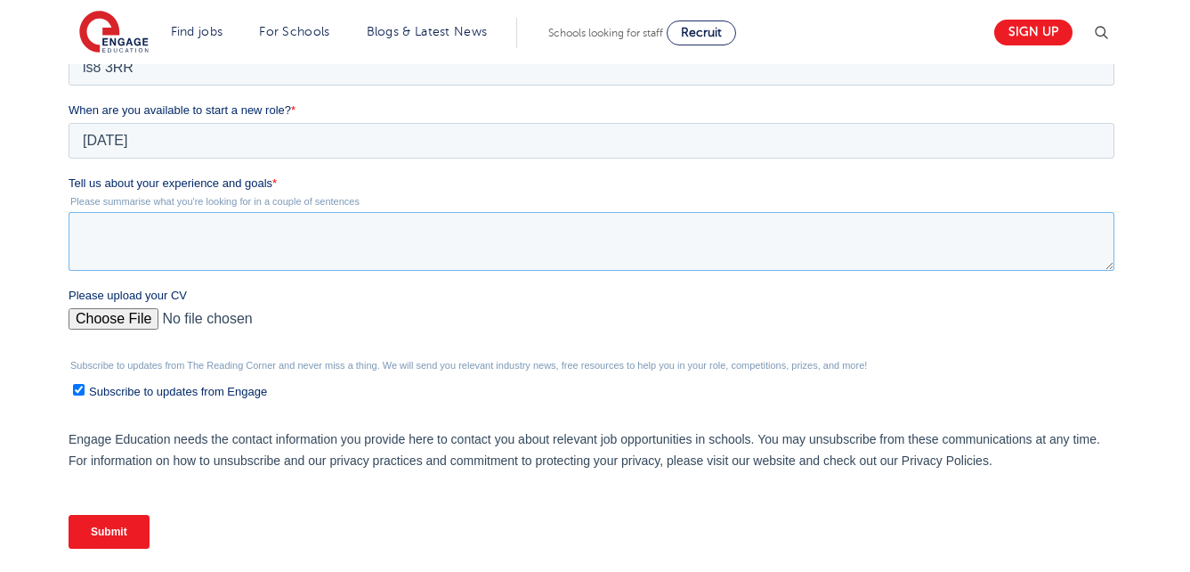
click at [723, 243] on textarea "Tell us about your experience and goals *" at bounding box center [592, 241] width 1046 height 59
paste textarea "I am a dedicated and compassionate professional with experience supporting chil…"
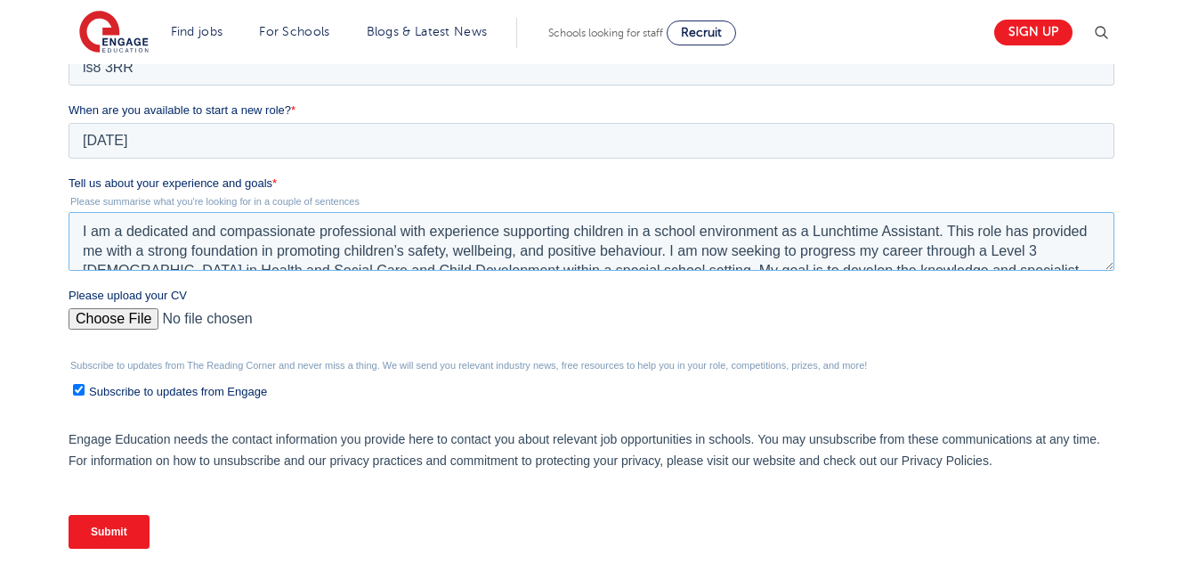
scroll to position [98, 0]
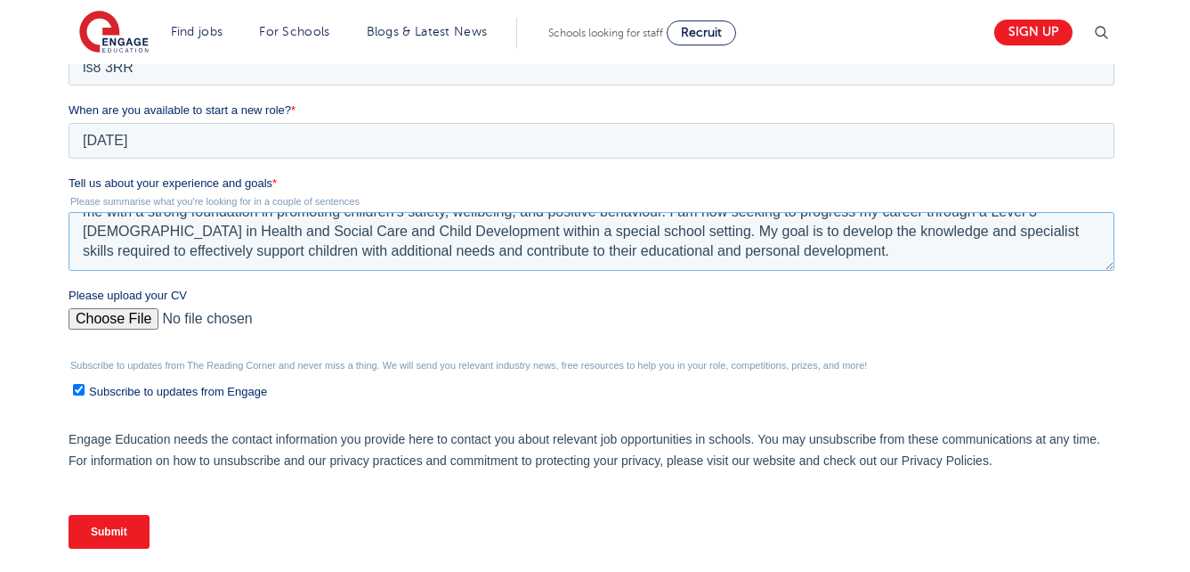
drag, startPoint x: 723, startPoint y: 243, endPoint x: 100, endPoint y: 235, distance: 623.2
click at [100, 235] on textarea "I am a dedicated and compassionate professional with experience supporting chil…" at bounding box center [592, 241] width 1046 height 59
click at [1105, 273] on fieldset "Tell us about your experience and goals * Please summarise what you're looking …" at bounding box center [595, 230] width 1053 height 112
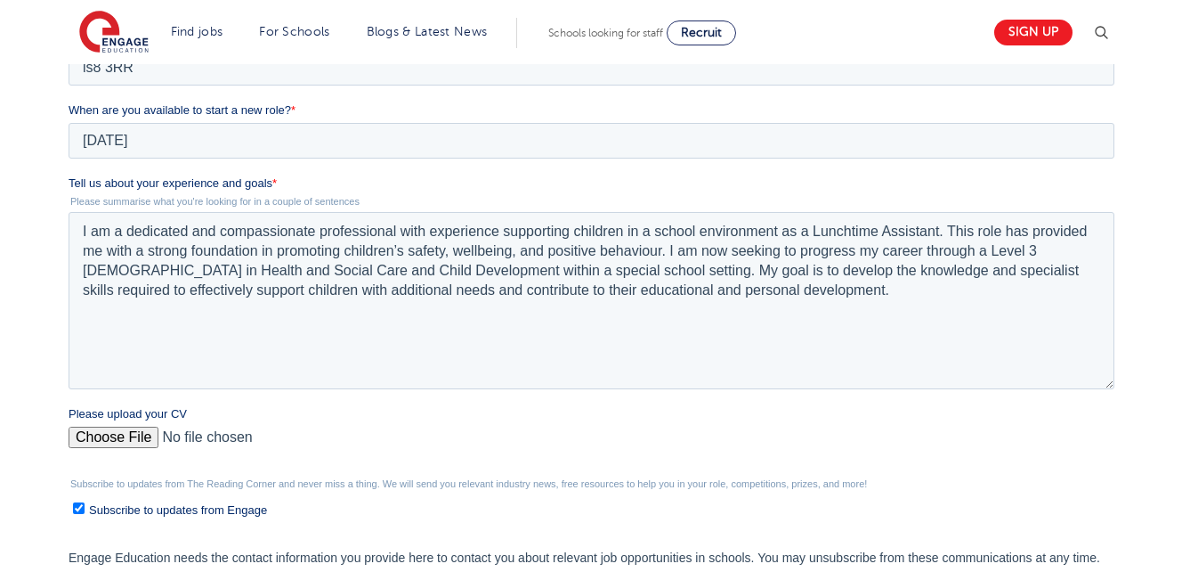
drag, startPoint x: 1107, startPoint y: 268, endPoint x: 1102, endPoint y: 389, distance: 121.1
click at [1102, 389] on textarea "I am a dedicated and compassionate professional with experience supporting chil…" at bounding box center [592, 300] width 1046 height 177
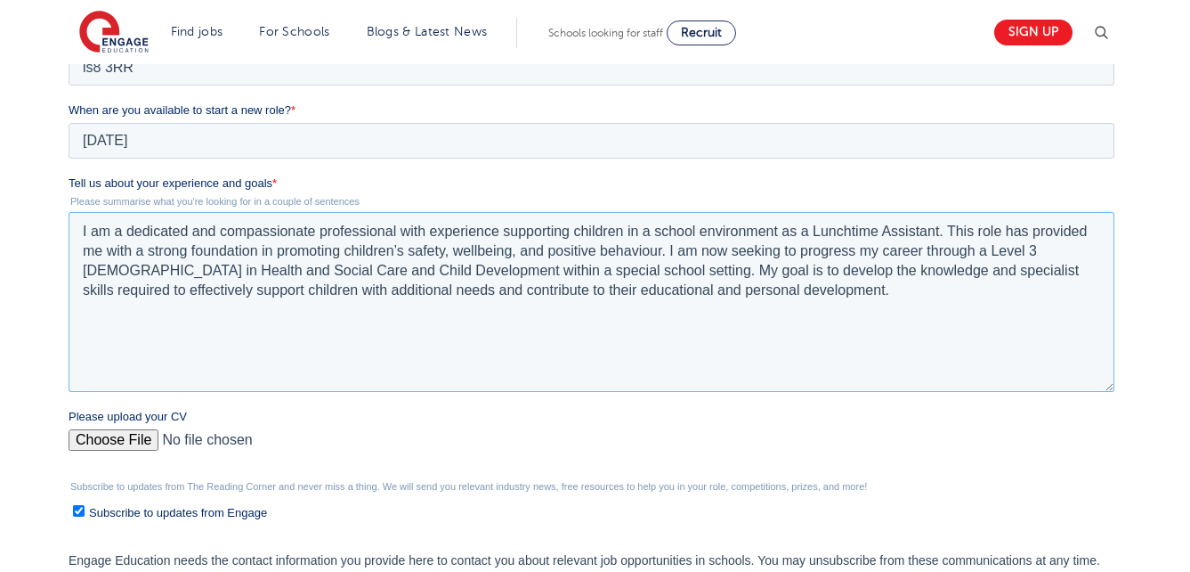
click at [341, 270] on textarea "I am a dedicated and compassionate professional with experience supporting chil…" at bounding box center [592, 302] width 1046 height 180
click at [353, 272] on textarea "I am a dedicated and compassionate professional with experience supporting chil…" at bounding box center [592, 302] width 1046 height 180
click at [474, 337] on textarea "I am a dedicated and compassionate professional with experience supporting chil…" at bounding box center [592, 302] width 1046 height 180
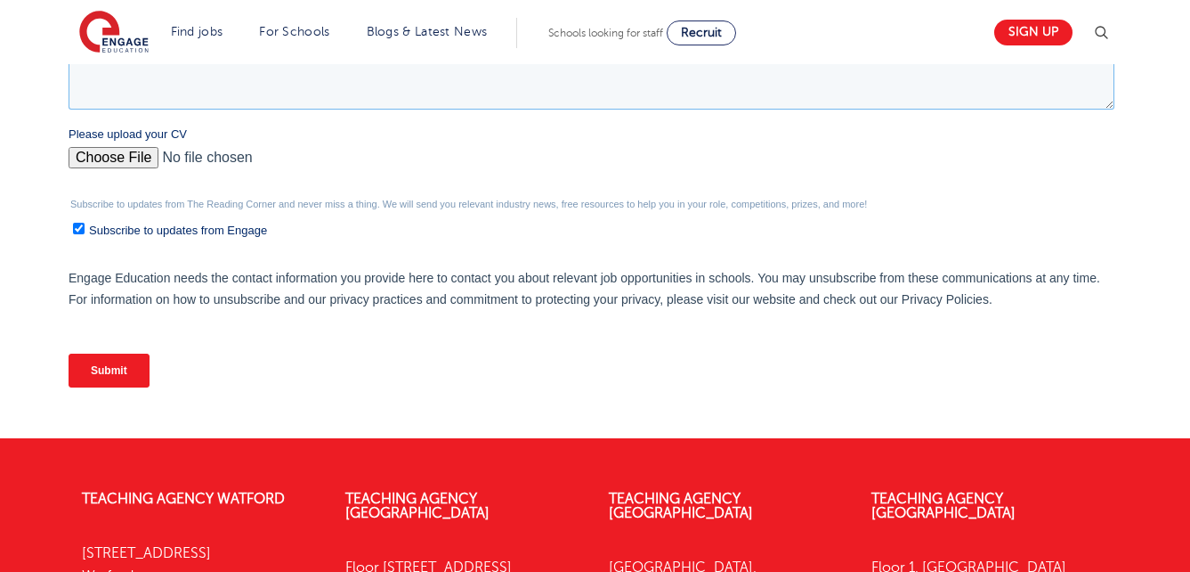
scroll to position [953, 0]
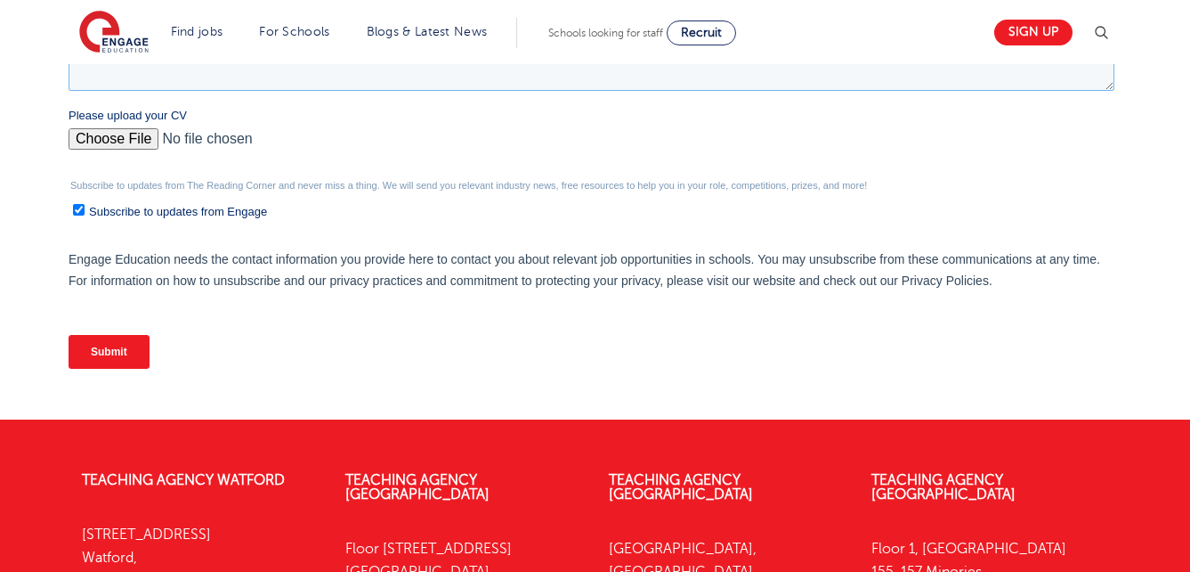
type textarea "I am a dedicated and compassionate professional with experience supporting chil…"
click at [69, 341] on input "Submit" at bounding box center [109, 352] width 81 height 34
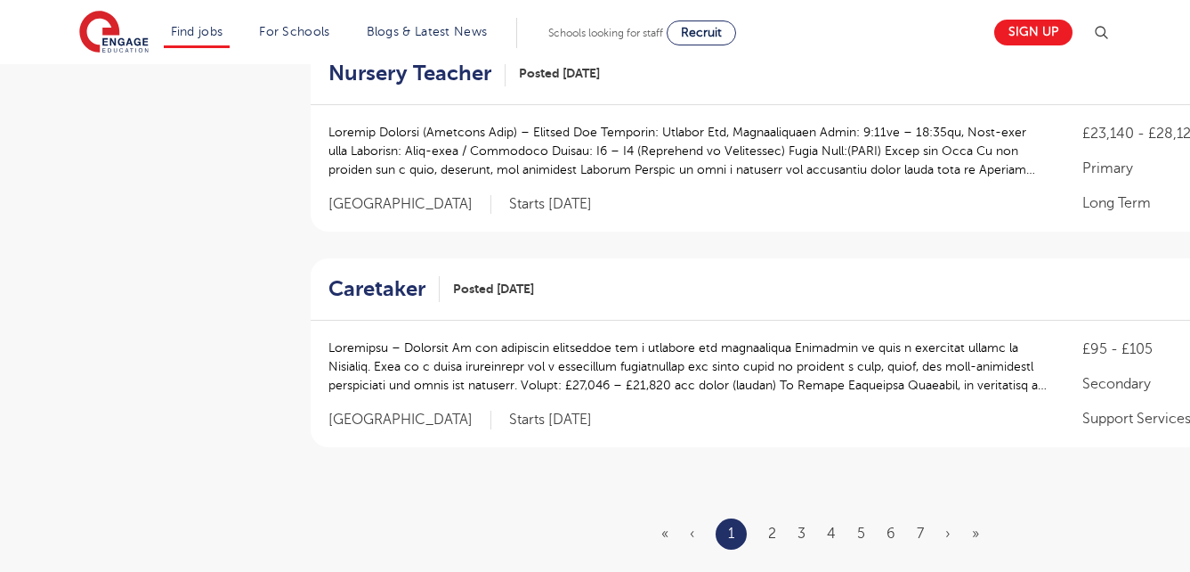
scroll to position [1995, 0]
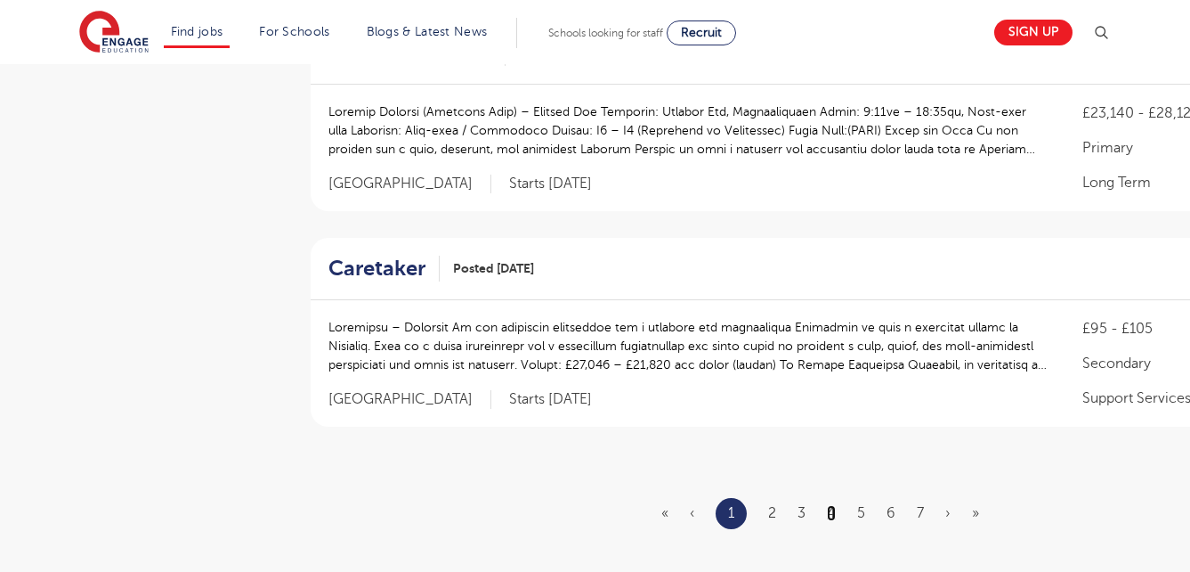
click at [831, 505] on link "4" at bounding box center [831, 513] width 9 height 16
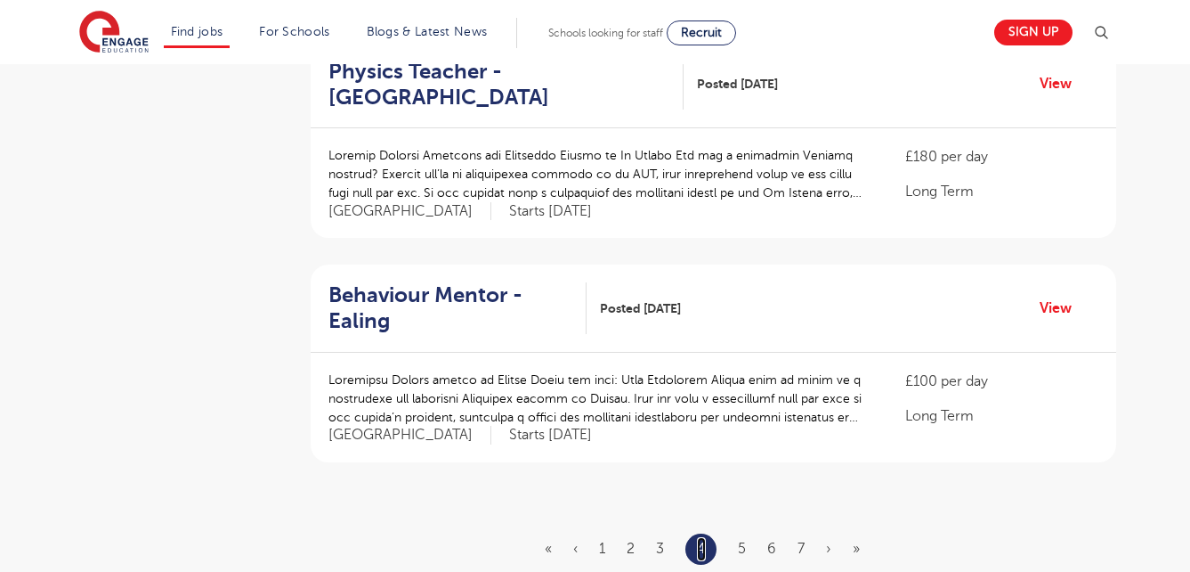
scroll to position [0, 0]
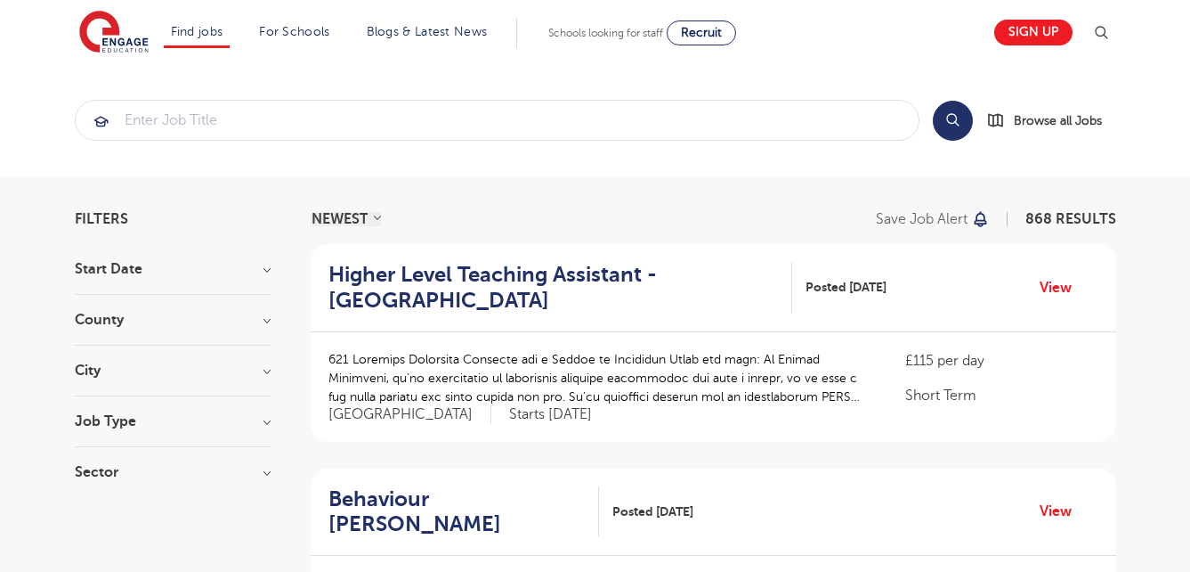
click at [153, 327] on div "County [GEOGRAPHIC_DATA] 526 [GEOGRAPHIC_DATA] 127 [GEOGRAPHIC_DATA] 37 [GEOGRA…" at bounding box center [173, 328] width 196 height 33
click at [239, 322] on h3 "County" at bounding box center [173, 319] width 196 height 14
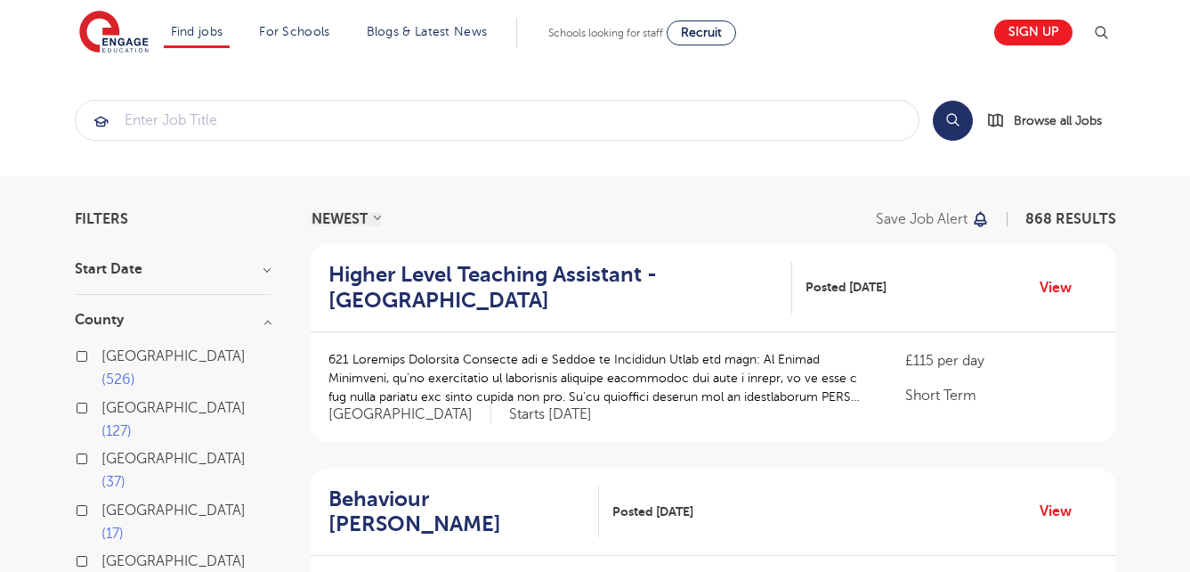
click at [138, 450] on span "[GEOGRAPHIC_DATA]" at bounding box center [173, 458] width 144 height 16
click at [113, 450] on input "Leeds 37" at bounding box center [107, 456] width 12 height 12
checkbox input "true"
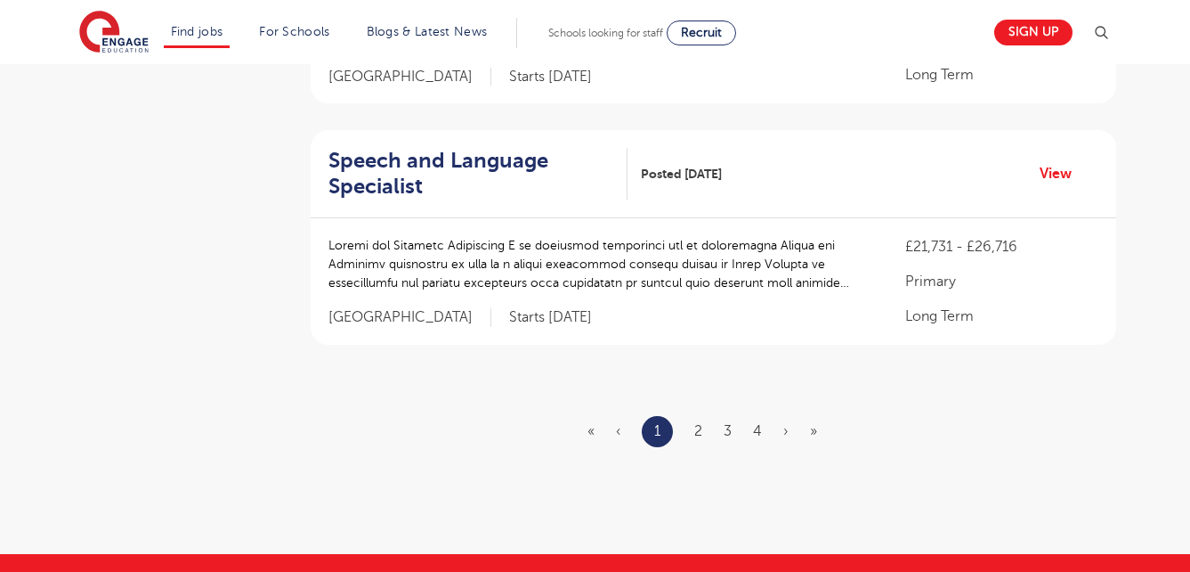
scroll to position [2292, 0]
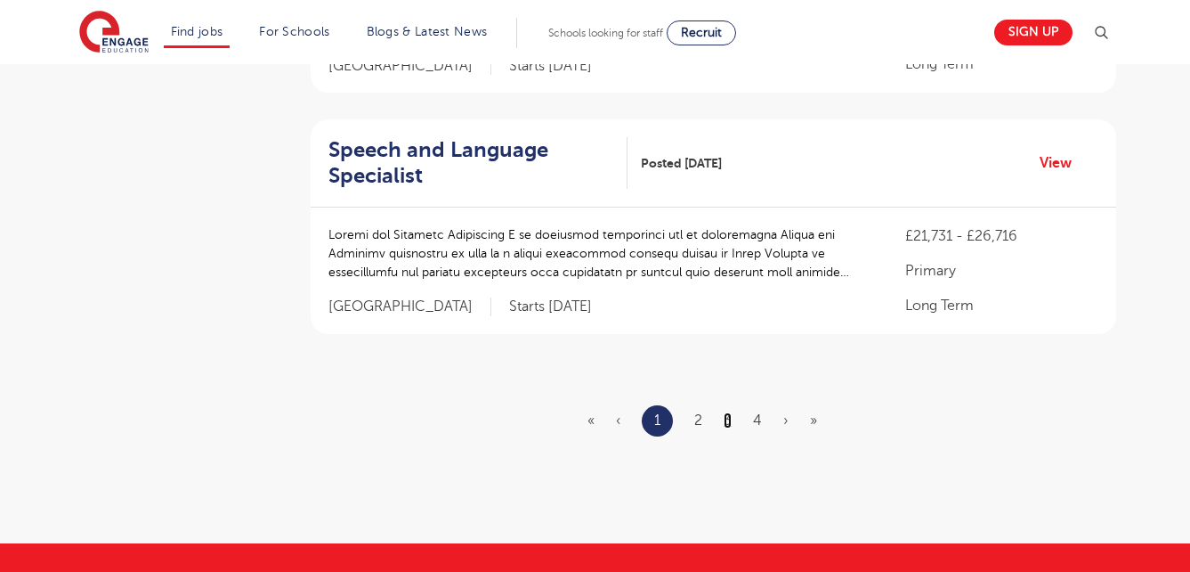
click at [728, 412] on link "3" at bounding box center [728, 420] width 8 height 16
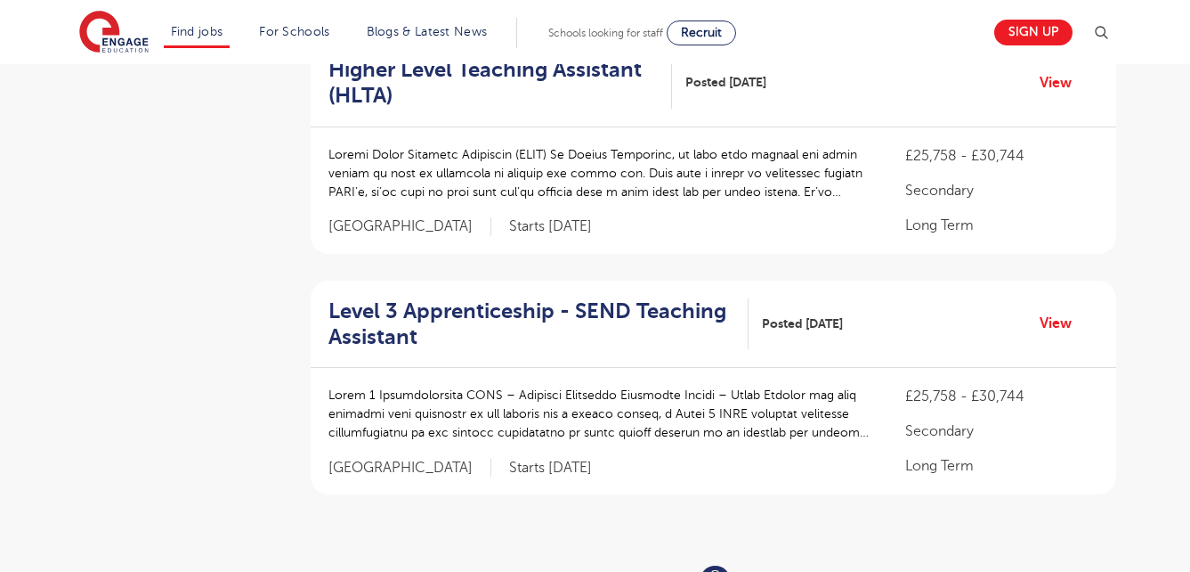
scroll to position [2136, 0]
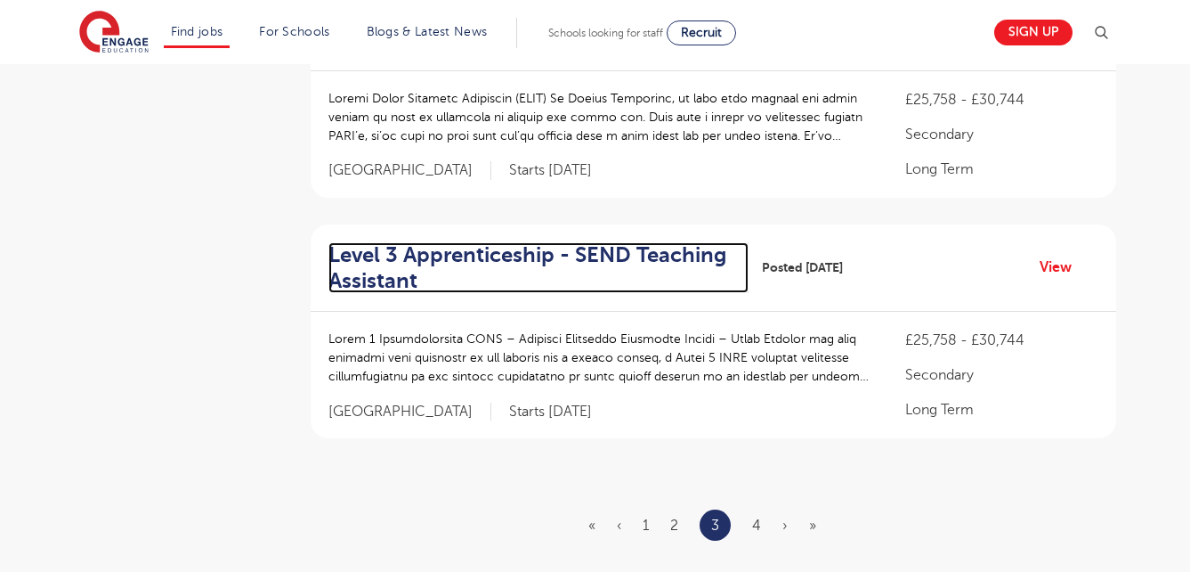
click at [649, 242] on h2 "Level 3 Apprenticeship - SEND Teaching Assistant" at bounding box center [531, 268] width 407 height 52
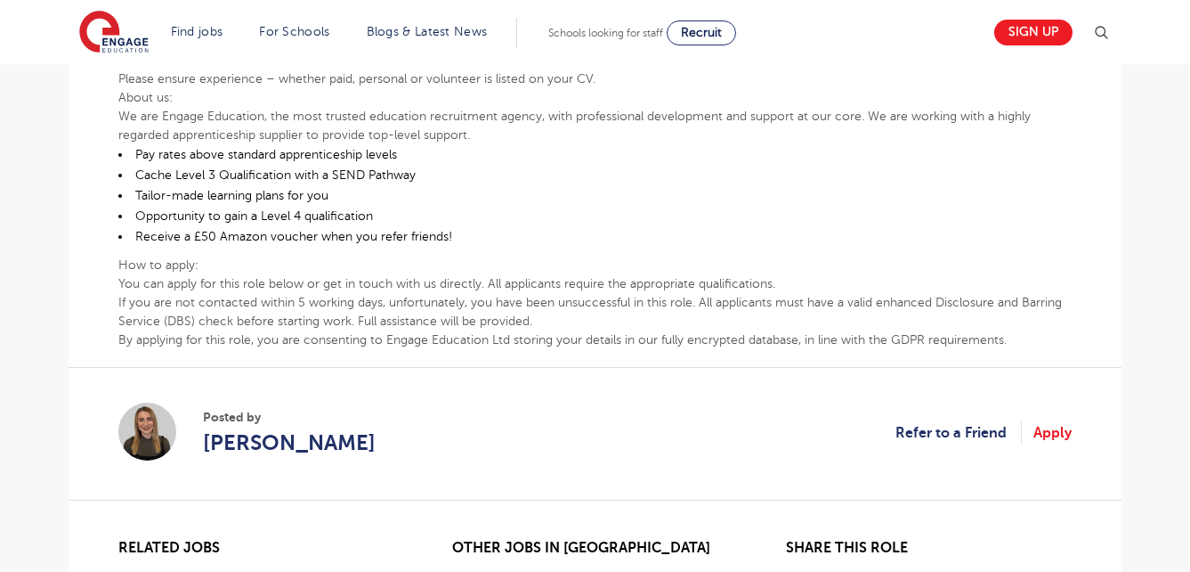
scroll to position [1033, 0]
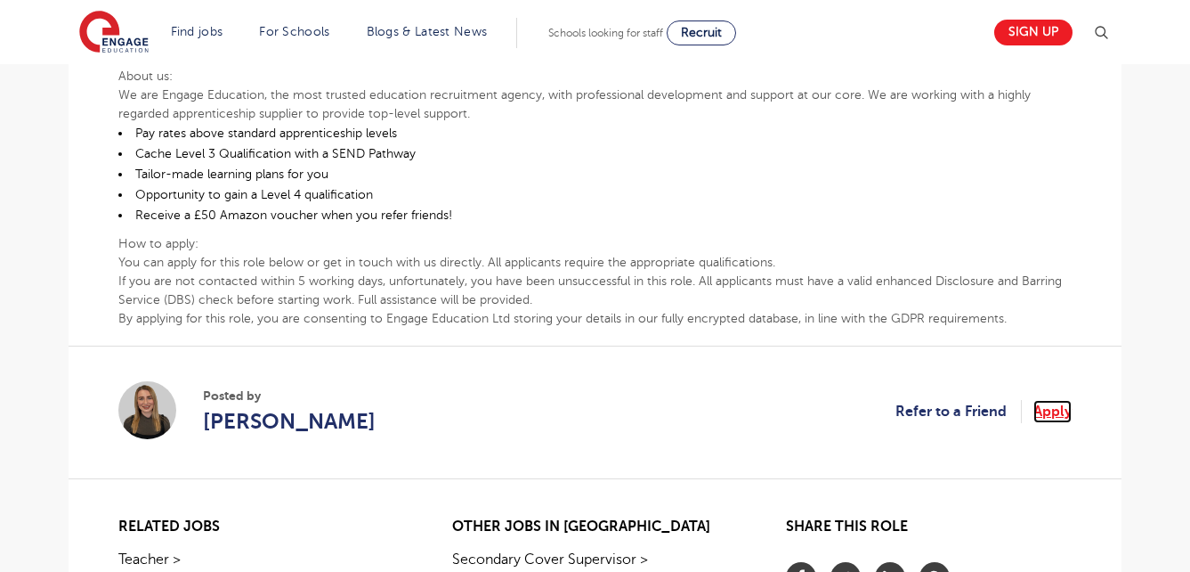
click at [1042, 400] on link "Apply" at bounding box center [1053, 411] width 38 height 23
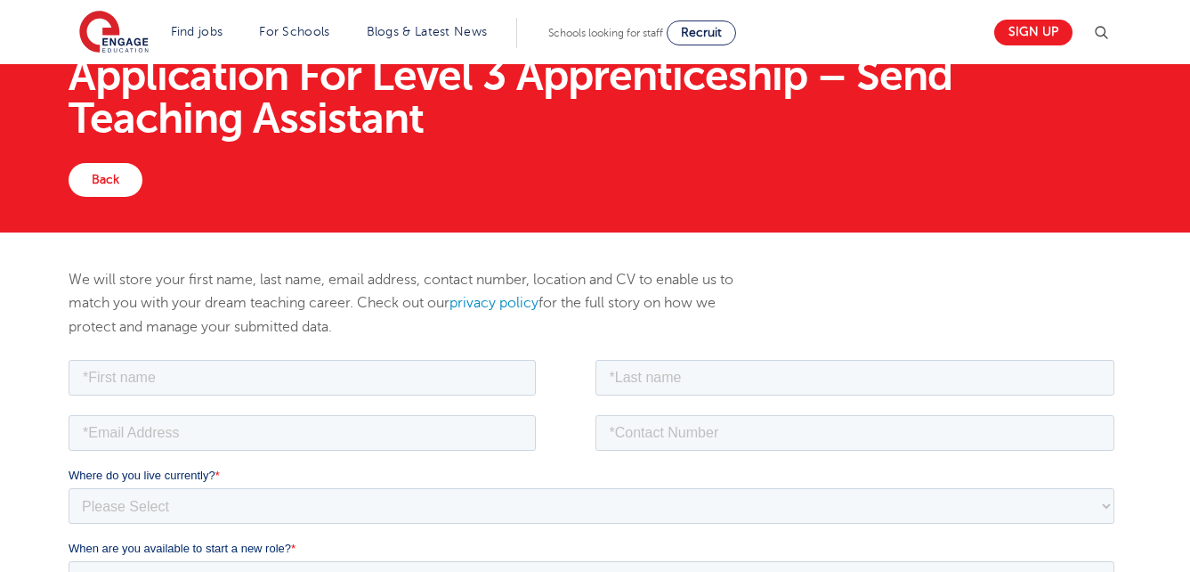
scroll to position [71, 0]
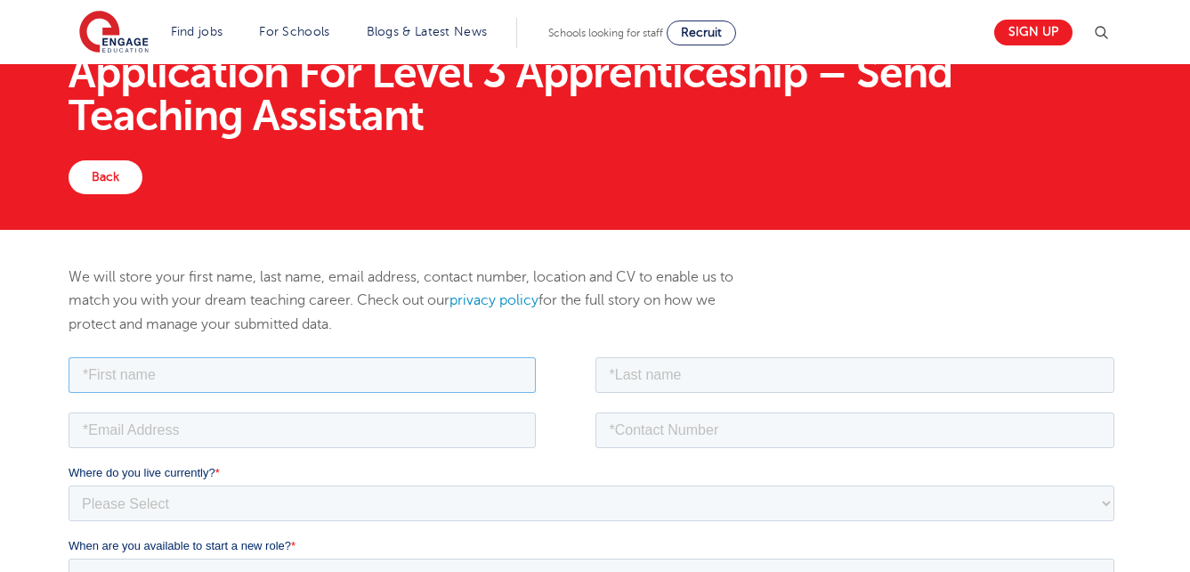
click at [413, 375] on input "text" at bounding box center [302, 374] width 467 height 36
type input "Amareen"
type input "J"
type input "hussain"
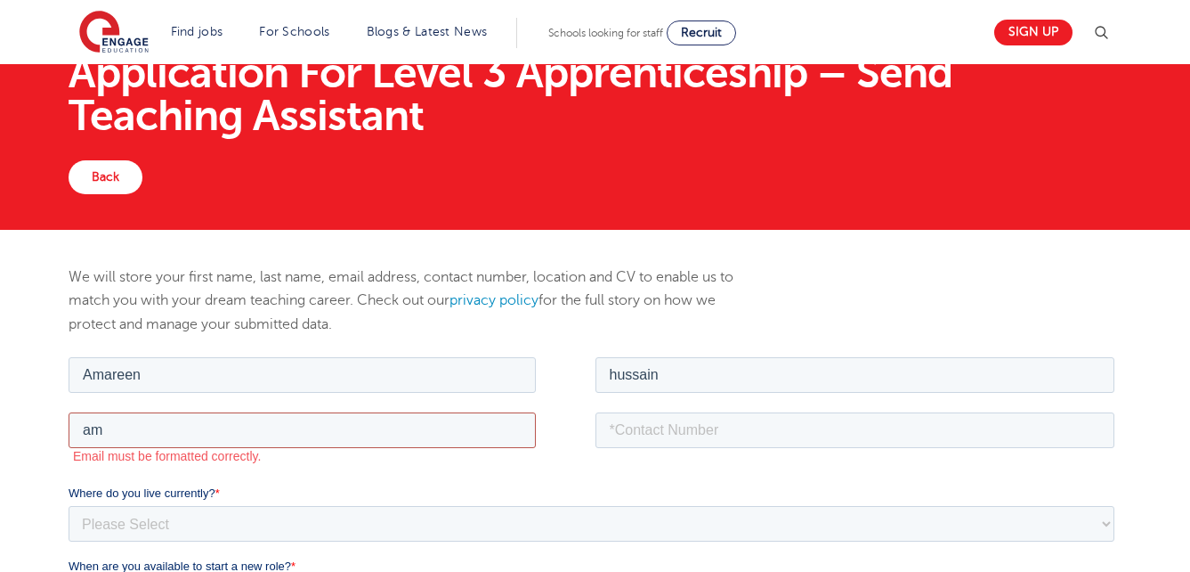
type input "Amareenhussain@yahoo.co.uk"
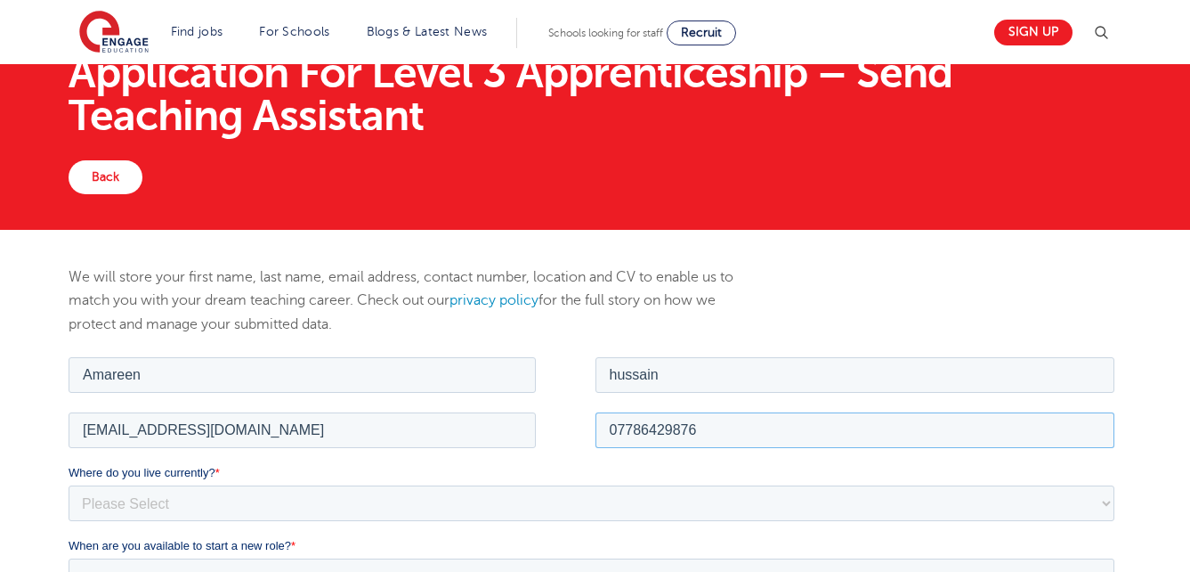
type input "07786429876"
select select "UK"
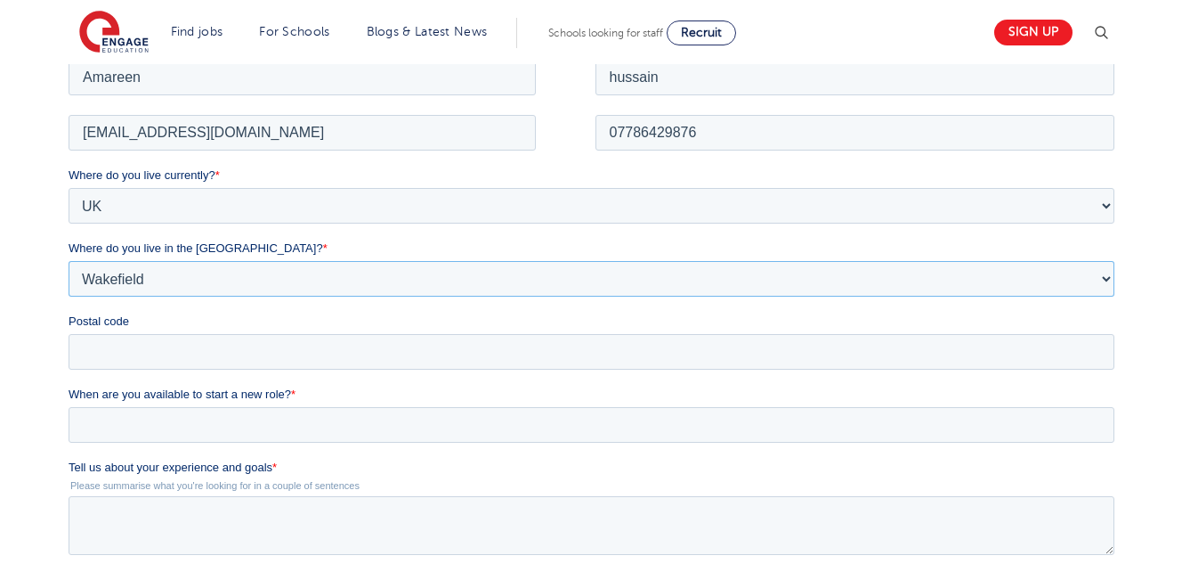
scroll to position [400, 0]
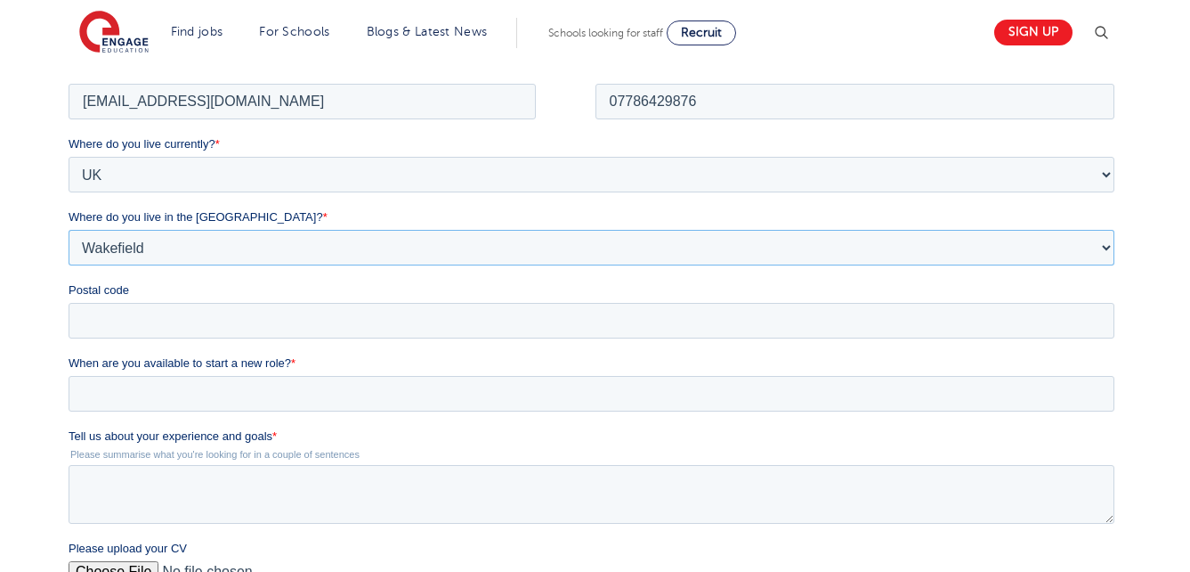
click at [680, 261] on select "Please Select Overseas Barnsley Bedfordshire Berkshire Bournemouth Bracknell Fo…" at bounding box center [592, 247] width 1046 height 36
select select "[GEOGRAPHIC_DATA]"
click at [69, 229] on select "Please Select Overseas Barnsley Bedfordshire Berkshire Bournemouth Bracknell Fo…" at bounding box center [592, 247] width 1046 height 36
click at [628, 322] on input "Postal code" at bounding box center [592, 320] width 1046 height 36
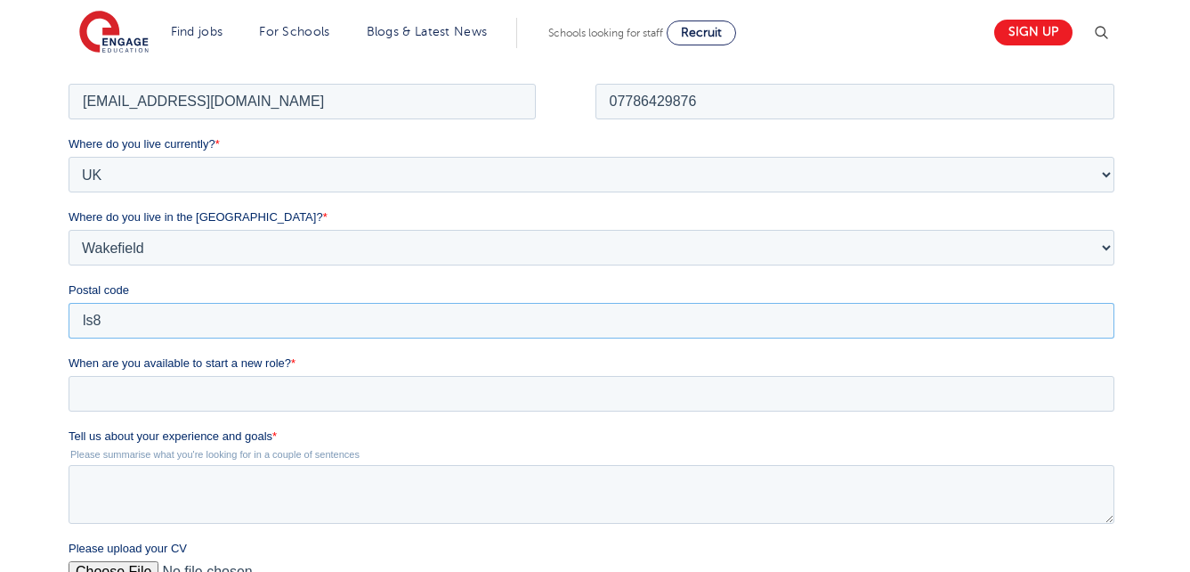
type input "ls8 3rr"
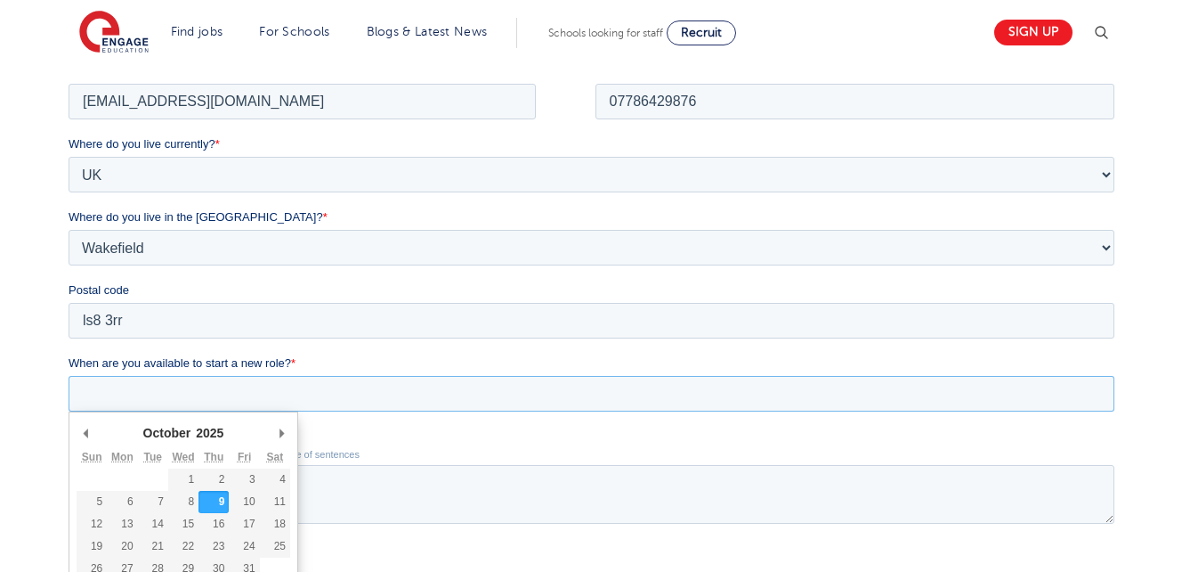
click at [223, 387] on input "When are you available to start a new role? *" at bounding box center [592, 393] width 1046 height 36
type div "2025-10-15"
type input "2025/10/15"
click at [348, 389] on input "2025/10/15" at bounding box center [592, 393] width 1046 height 36
type div "2025-10-17"
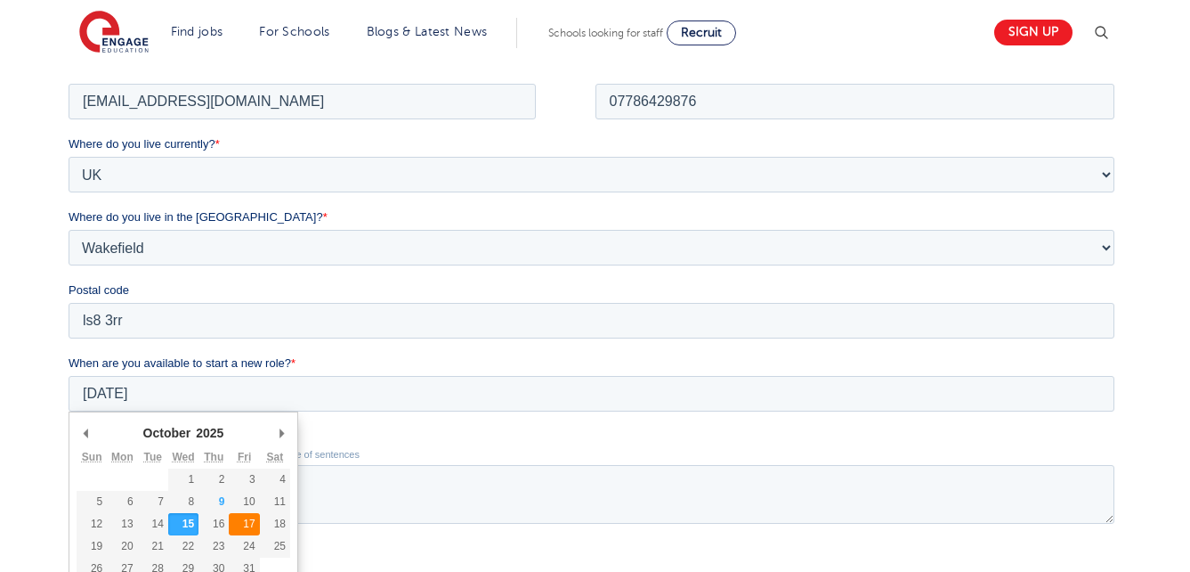
type input "2025/10/17"
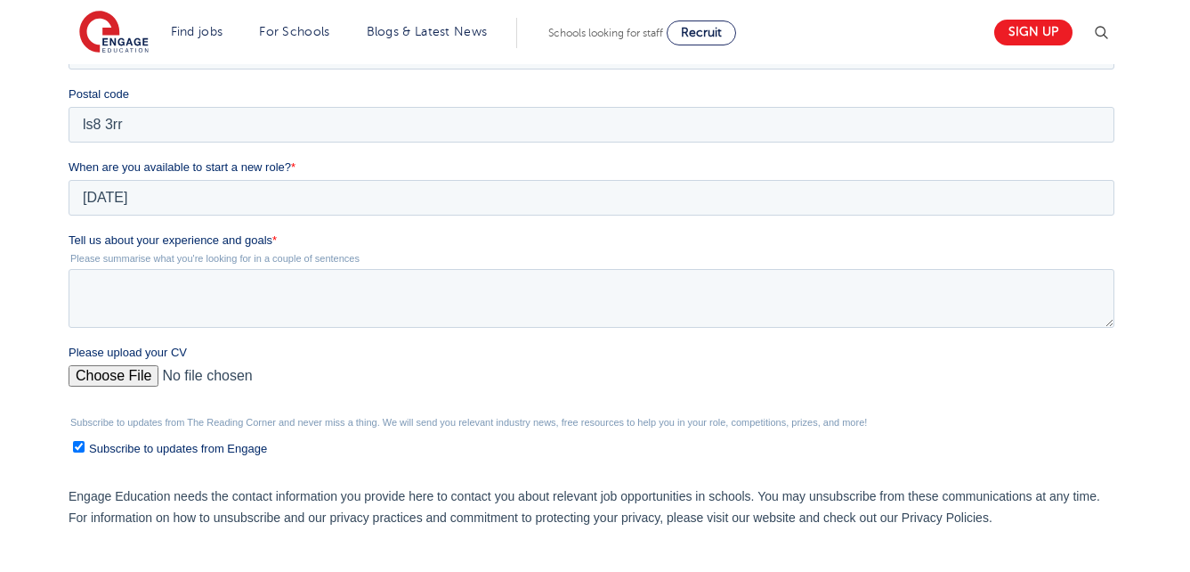
scroll to position [610, 0]
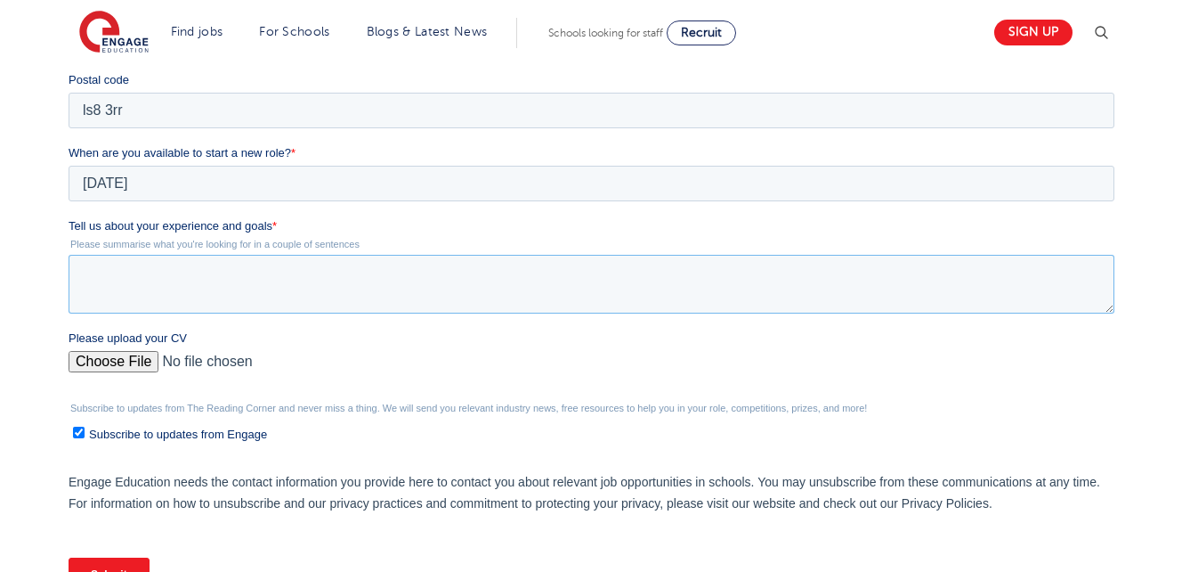
click at [695, 295] on textarea "Tell us about your experience and goals *" at bounding box center [592, 284] width 1046 height 59
type textarea "V"
paste textarea "I am a dedicated and compassionate professional with experience supporting chil…"
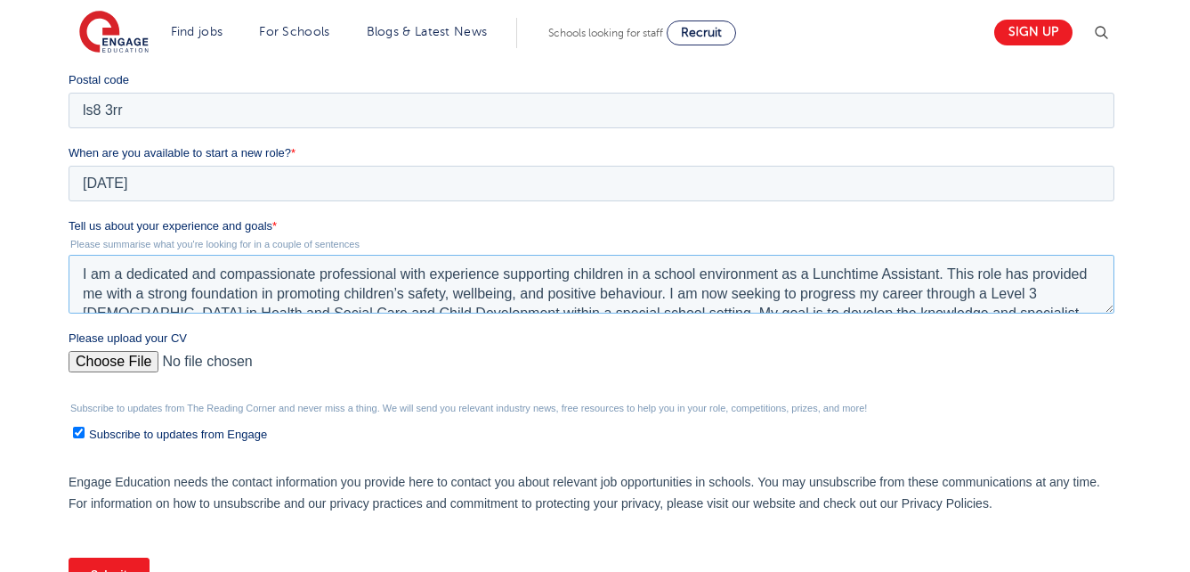
scroll to position [86, 0]
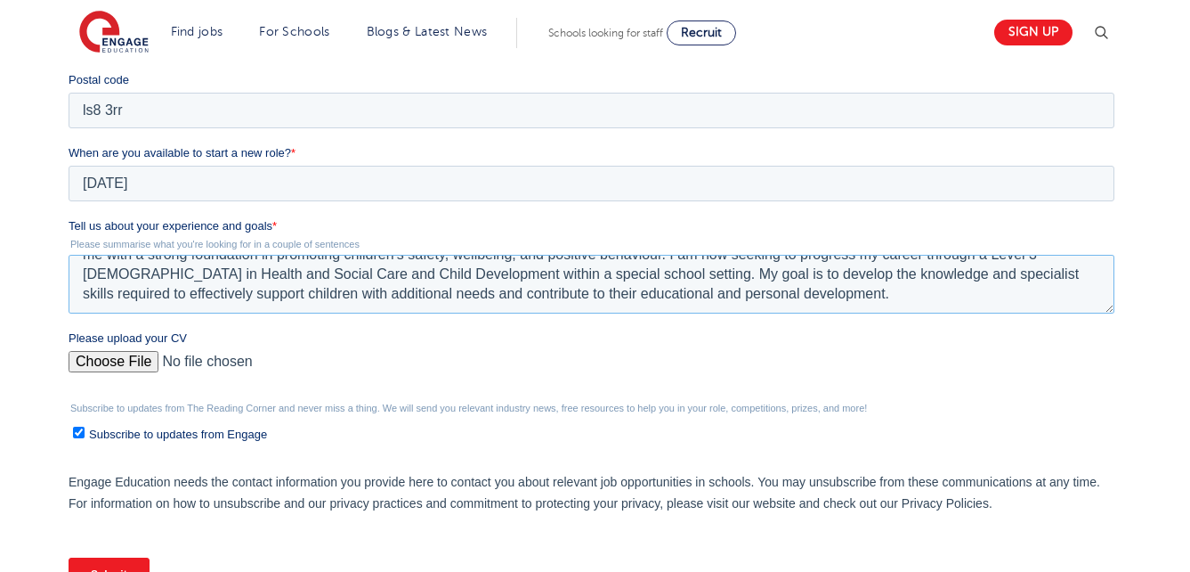
click at [695, 295] on textarea "I am a dedicated and compassionate professional with experience supporting chil…" at bounding box center [592, 284] width 1046 height 59
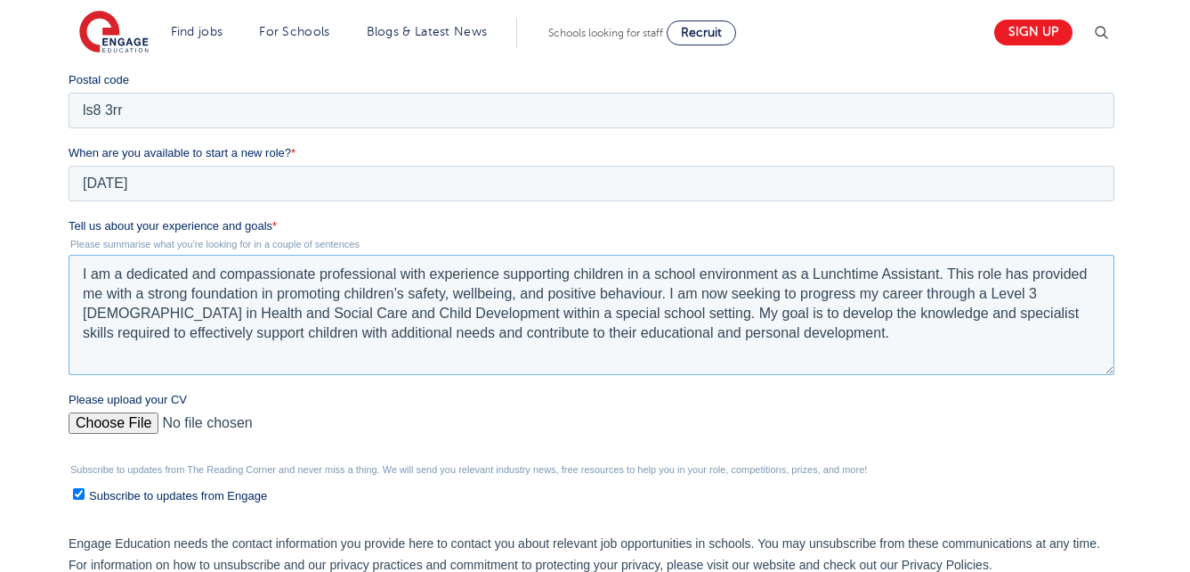
scroll to position [0, 0]
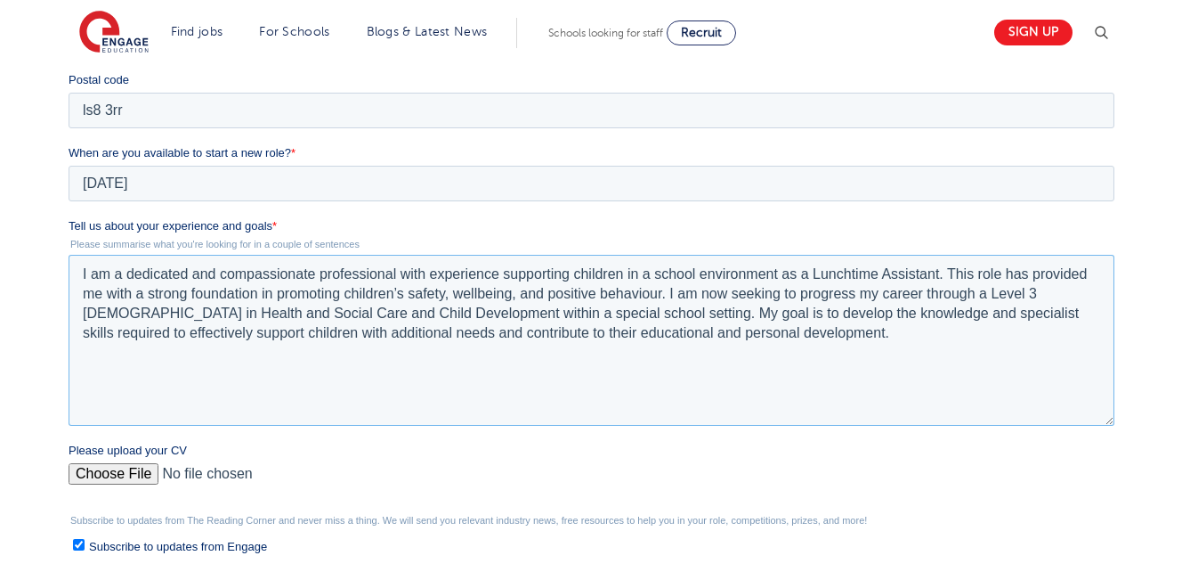
drag, startPoint x: 1109, startPoint y: 310, endPoint x: 1115, endPoint y: 423, distance: 113.2
click at [1115, 423] on div "Tell us about your experience and goals * Please summarise what you're looking …" at bounding box center [595, 321] width 1053 height 208
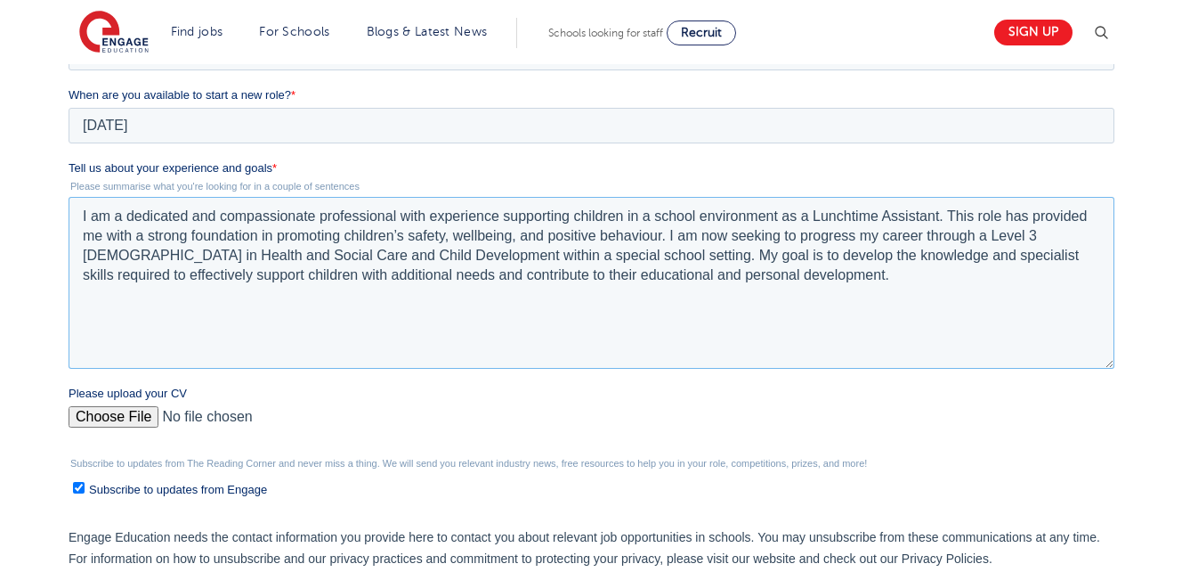
scroll to position [694, 0]
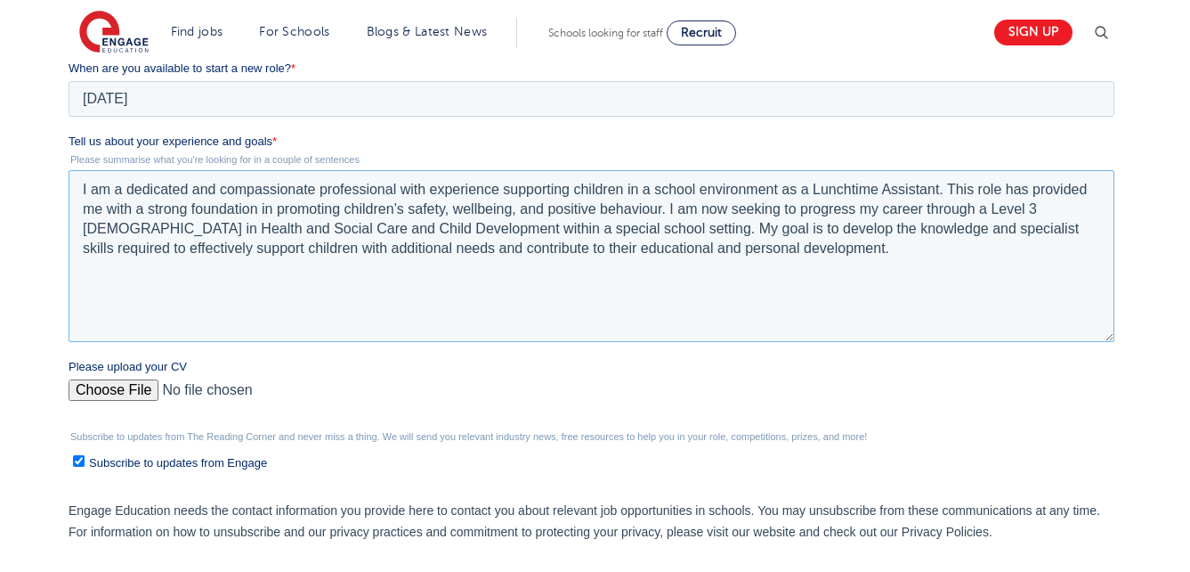
drag, startPoint x: 679, startPoint y: 226, endPoint x: 214, endPoint y: 221, distance: 465.6
click at [214, 221] on textarea "I am a dedicated and compassionate professional with experience supporting chil…" at bounding box center [592, 256] width 1046 height 172
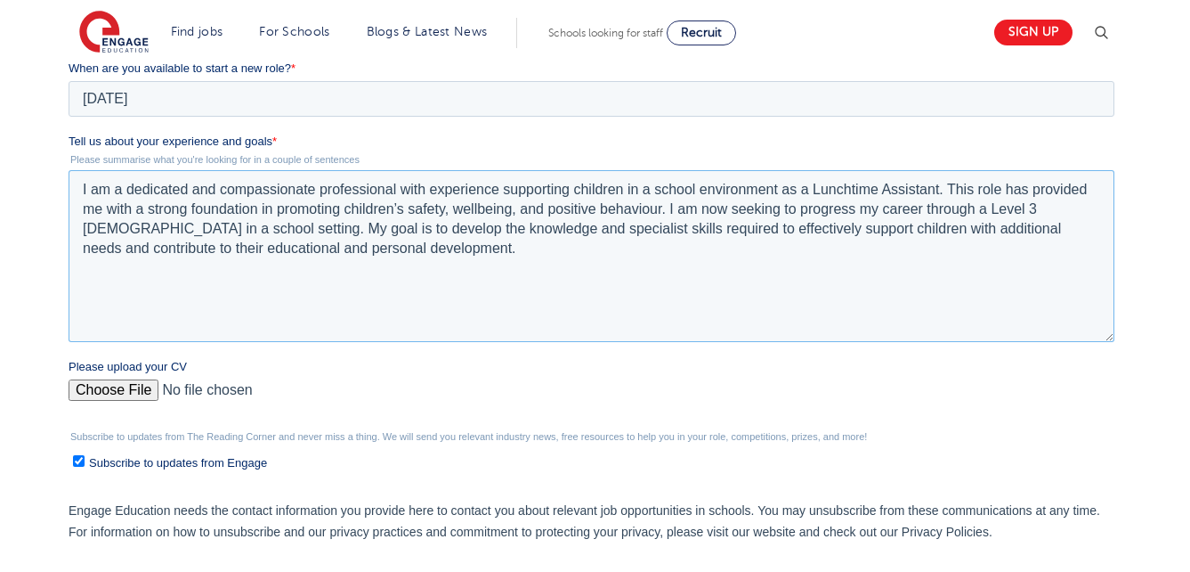
type textarea "I am a dedicated and compassionate professional with experience supporting chil…"
click at [142, 388] on input "Please upload your CV" at bounding box center [592, 397] width 1046 height 36
type input "C:\fakepath\UPDATED cv.docx"
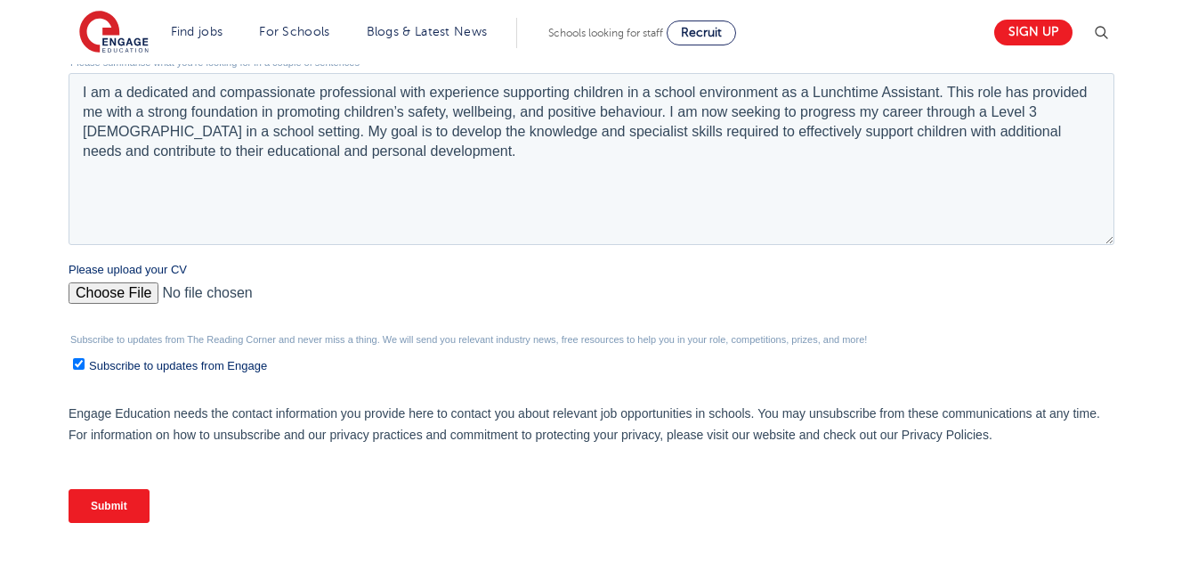
scroll to position [798, 0]
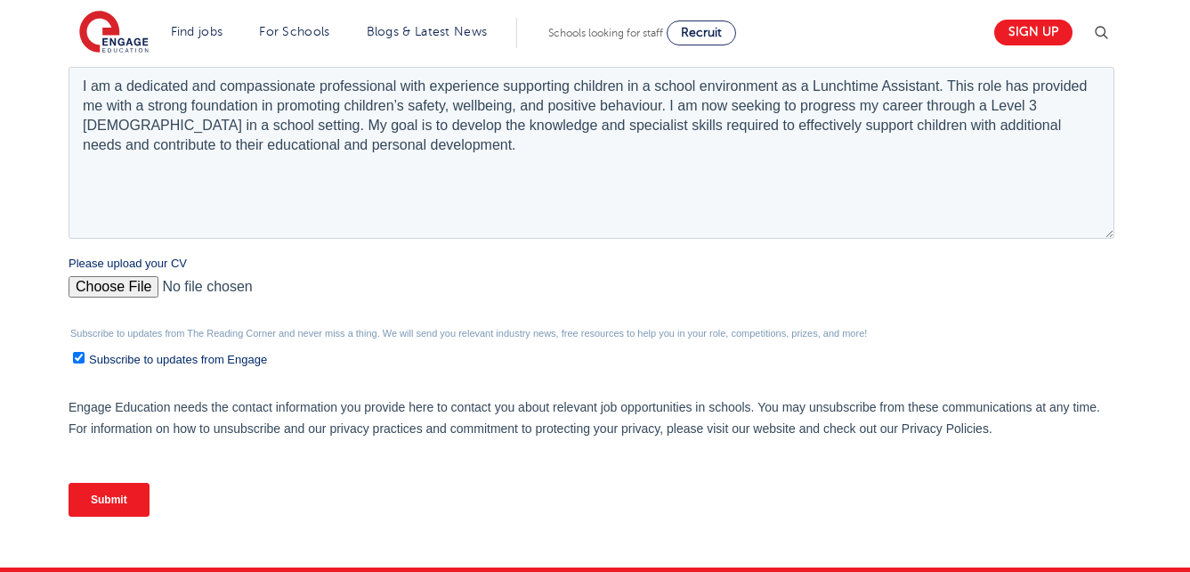
click at [86, 501] on input "Submit" at bounding box center [109, 499] width 81 height 34
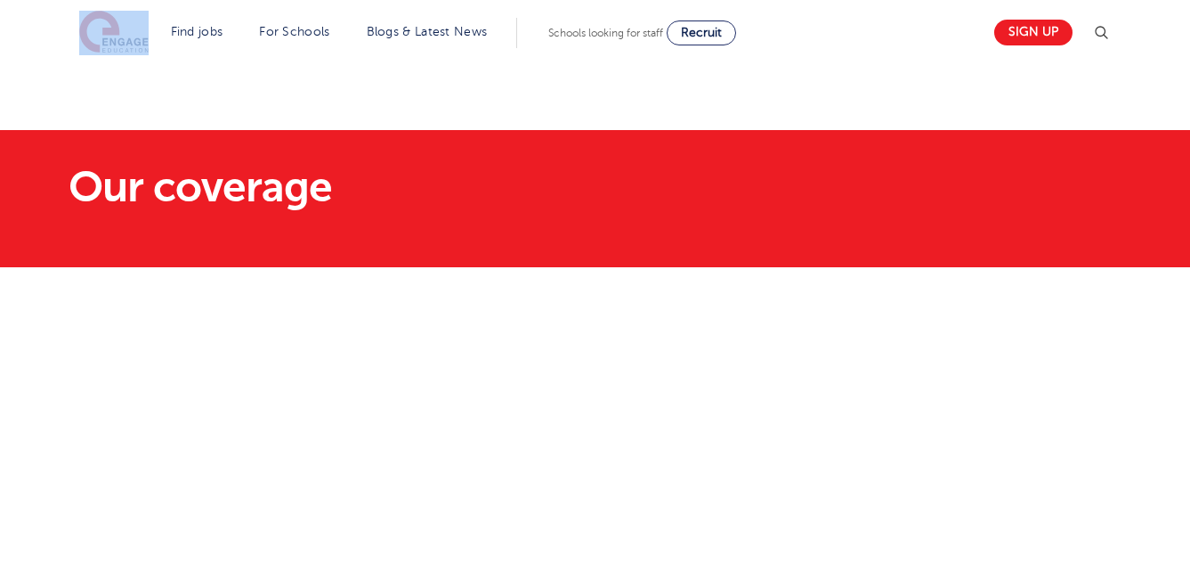
drag, startPoint x: 68, startPoint y: 30, endPoint x: 164, endPoint y: 28, distance: 96.2
click at [164, 28] on header "Find jobs All vacancies We have one of the UK's largest database. and with hund…" at bounding box center [595, 32] width 1190 height 64
click at [164, 28] on section "Find jobs All vacancies We have one of the UK's largest database. and with hund…" at bounding box center [531, 32] width 904 height 65
click at [116, 31] on img at bounding box center [113, 33] width 69 height 45
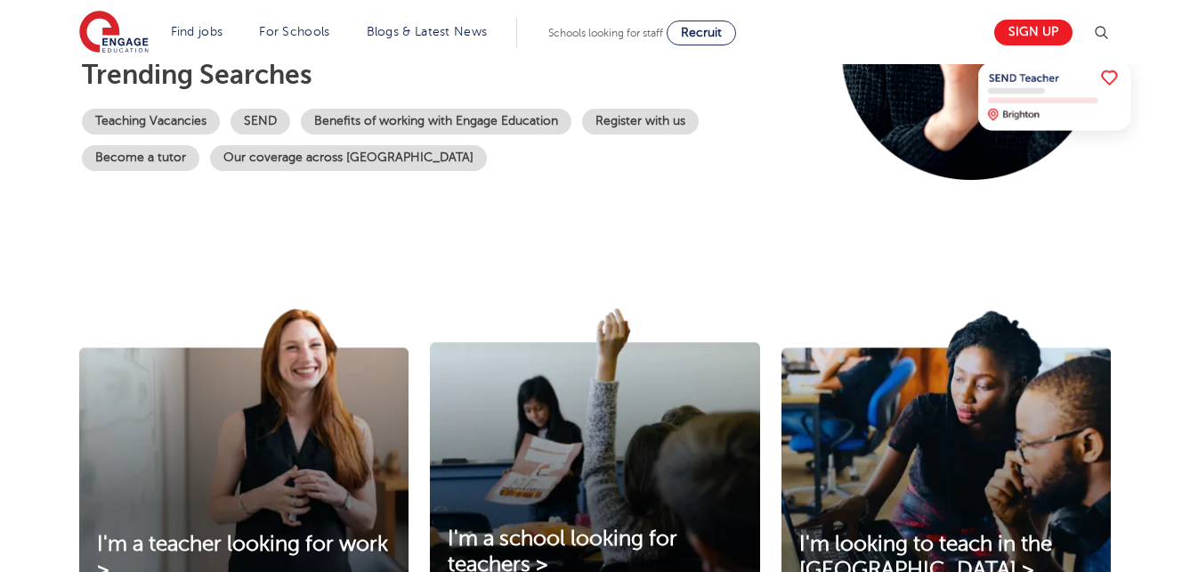
scroll to position [427, 0]
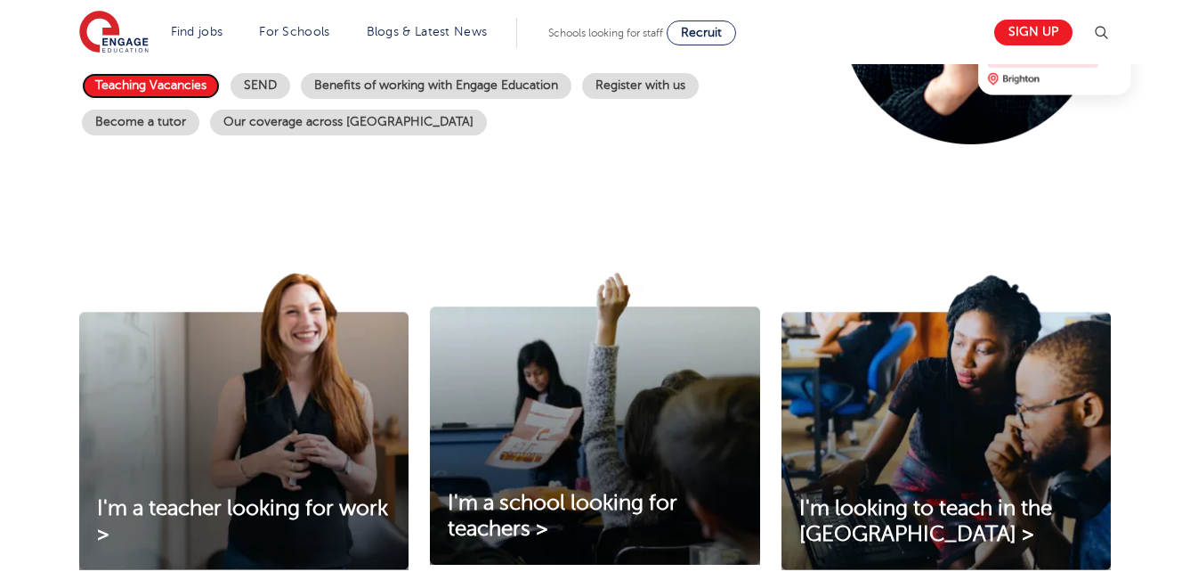
click at [134, 87] on link "Teaching Vacancies" at bounding box center [151, 86] width 138 height 26
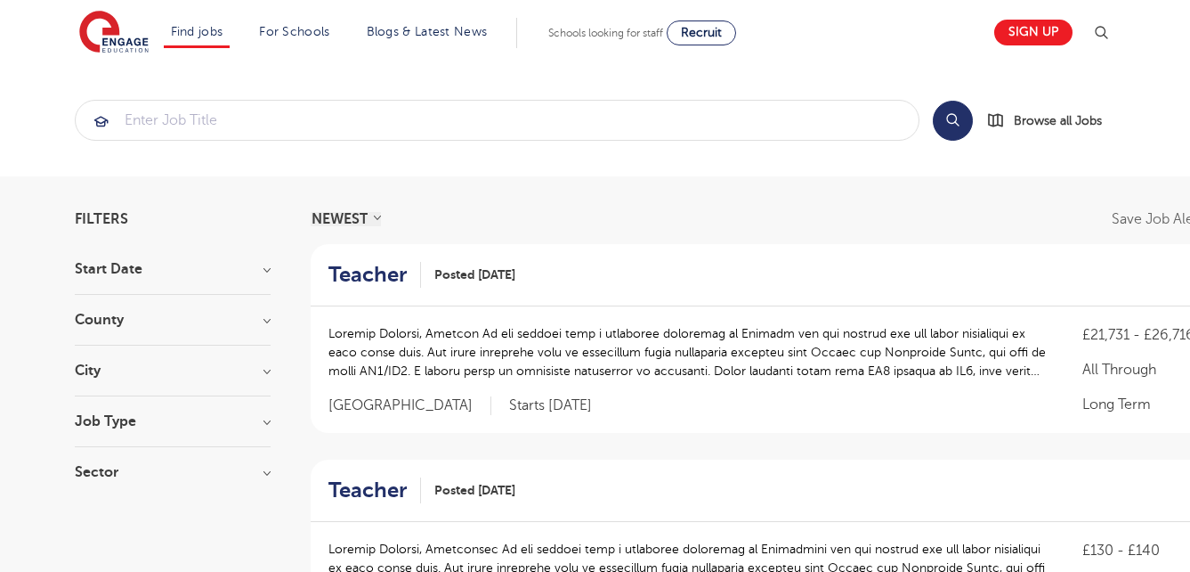
click at [213, 363] on h3 "City" at bounding box center [173, 370] width 196 height 14
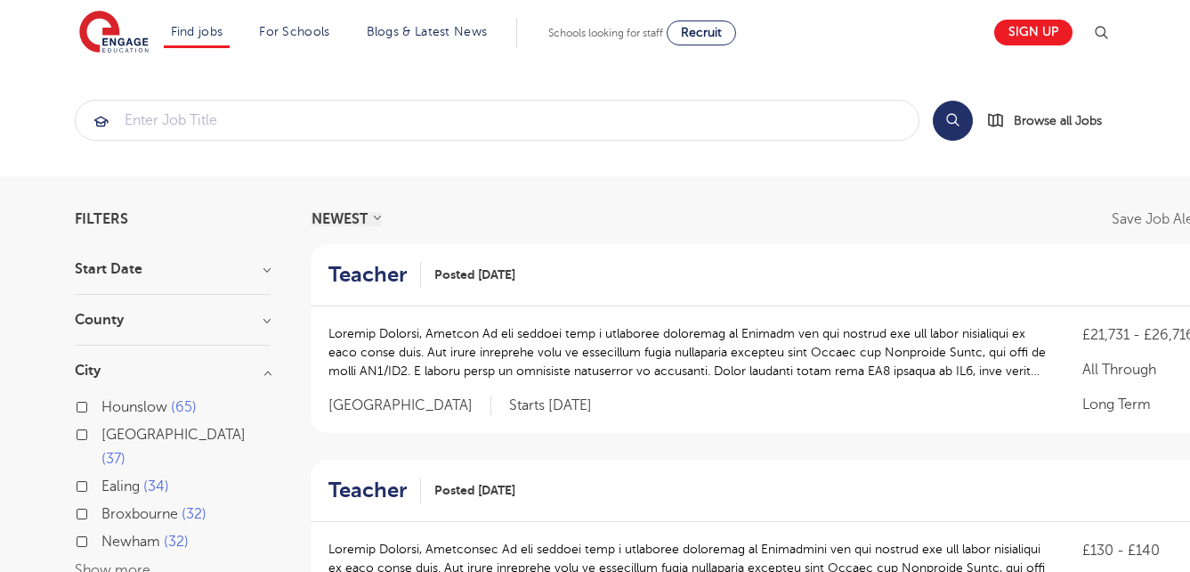
click at [119, 429] on span "[GEOGRAPHIC_DATA]" at bounding box center [173, 434] width 144 height 16
click at [113, 429] on input "Leeds 37" at bounding box center [107, 432] width 12 height 12
checkbox input "true"
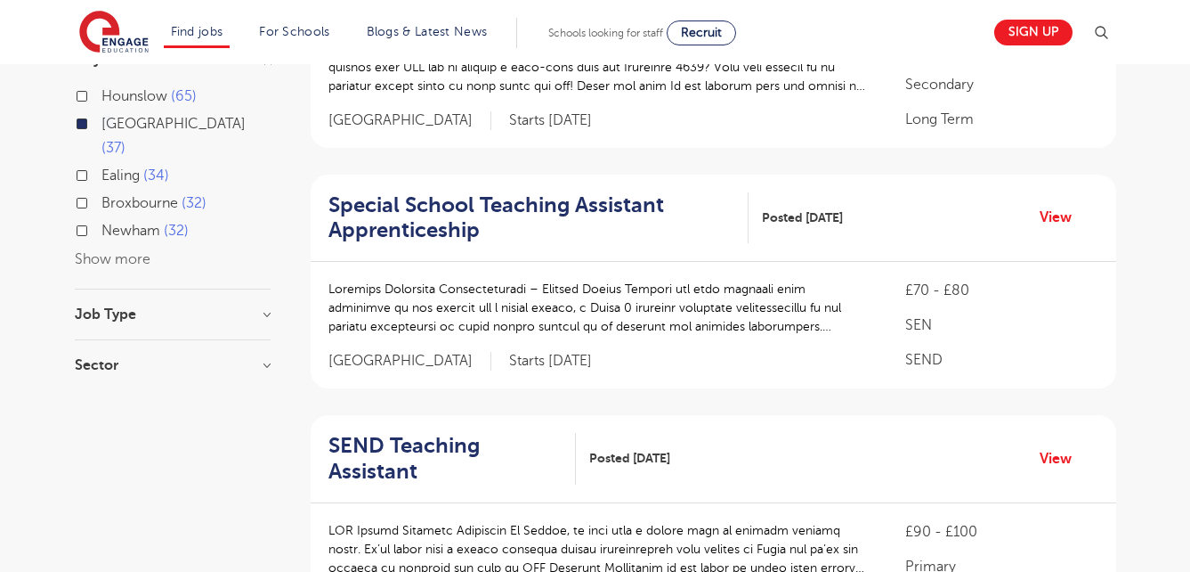
scroll to position [316, 0]
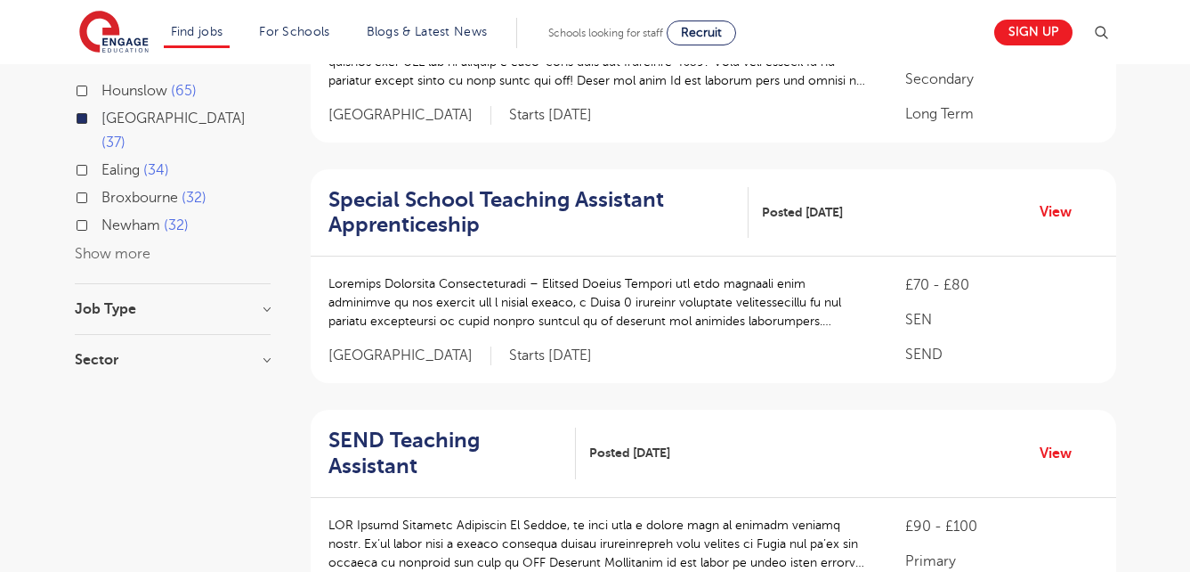
click at [1056, 174] on div "Special School Teaching Assistant Apprenticeship Posted [DATE] View" at bounding box center [714, 213] width 806 height 88
click at [1056, 200] on link "View" at bounding box center [1062, 211] width 45 height 23
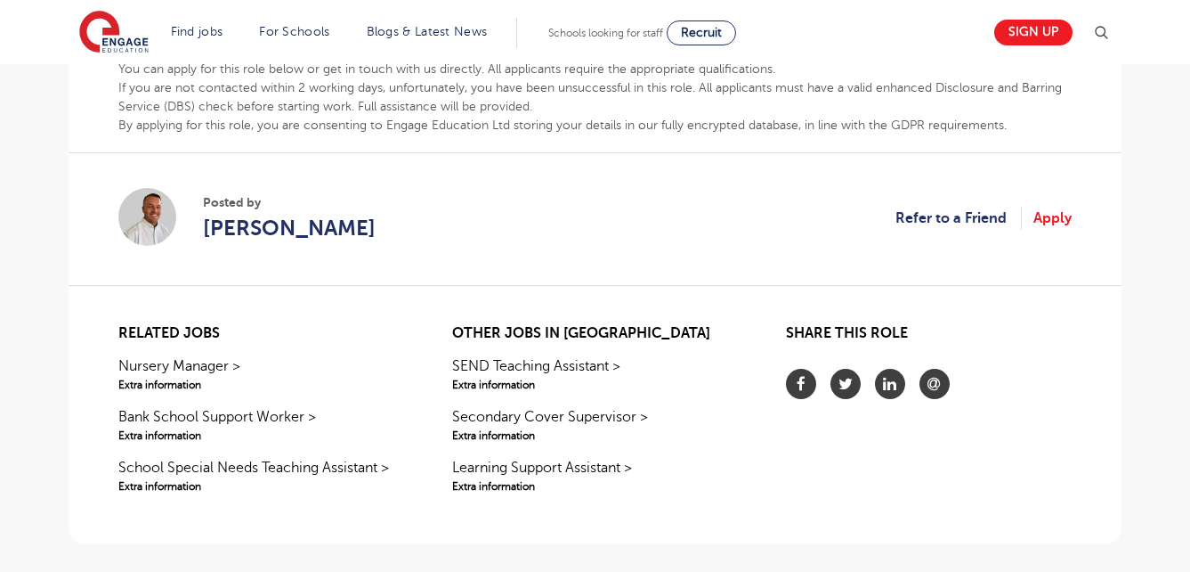
scroll to position [1246, 0]
